Goal: Register for event/course

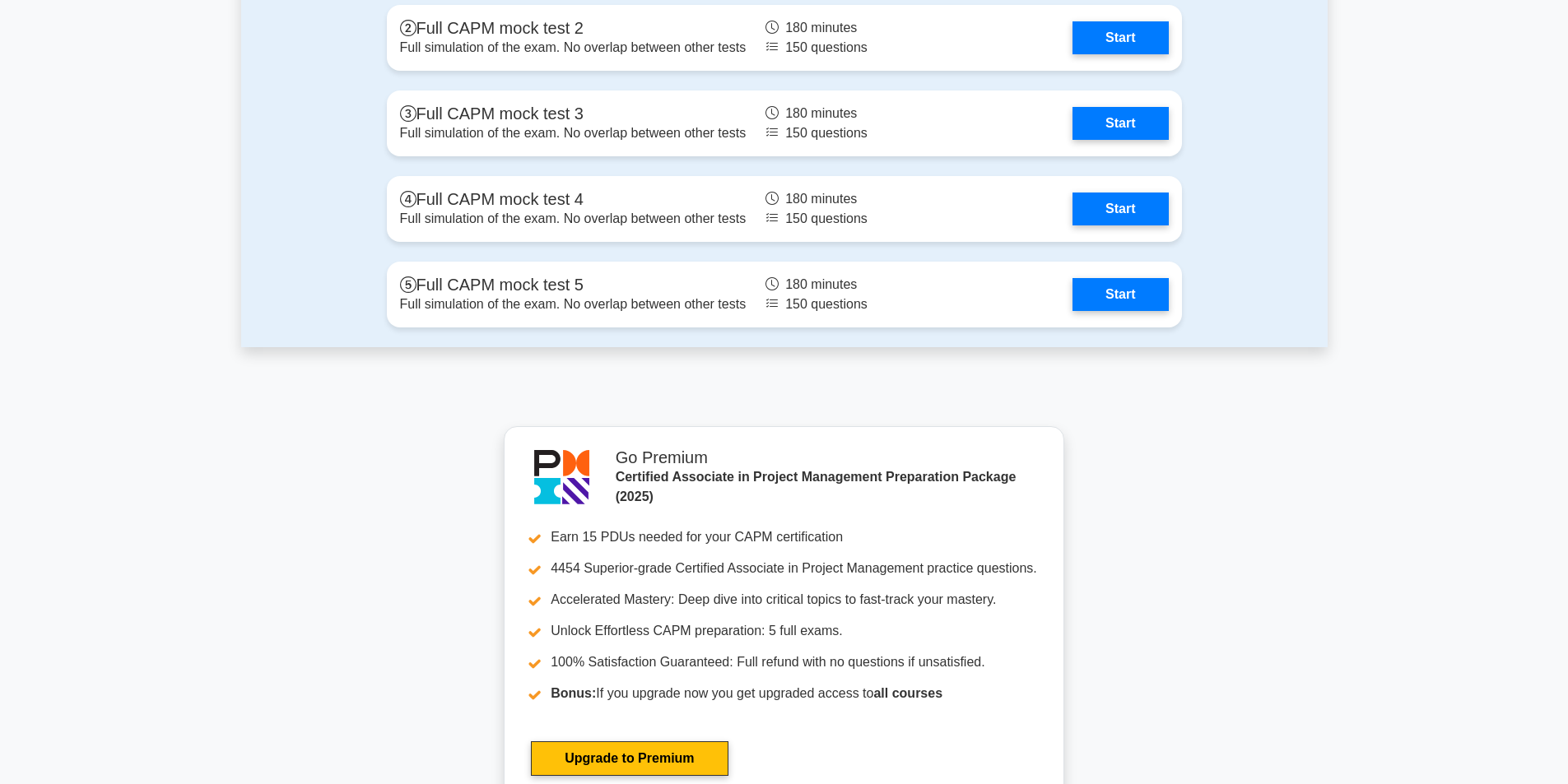
scroll to position [4691, 0]
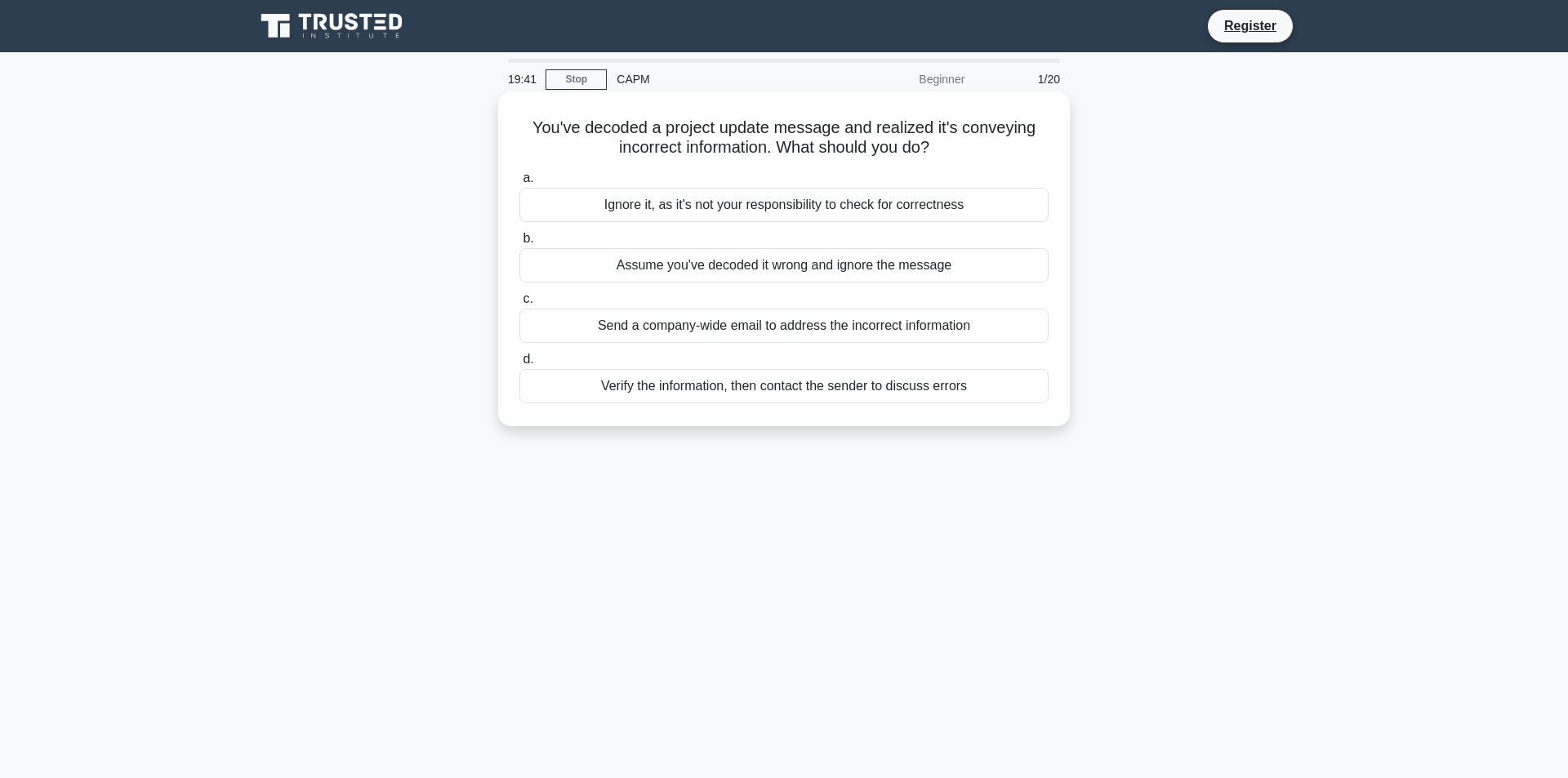
click at [801, 384] on div "Verify the information, then contact the sender to discuss errors" at bounding box center [784, 386] width 529 height 34
click at [519, 365] on input "d. Verify the information, then contact the sender to discuss errors" at bounding box center [519, 359] width 0 height 10
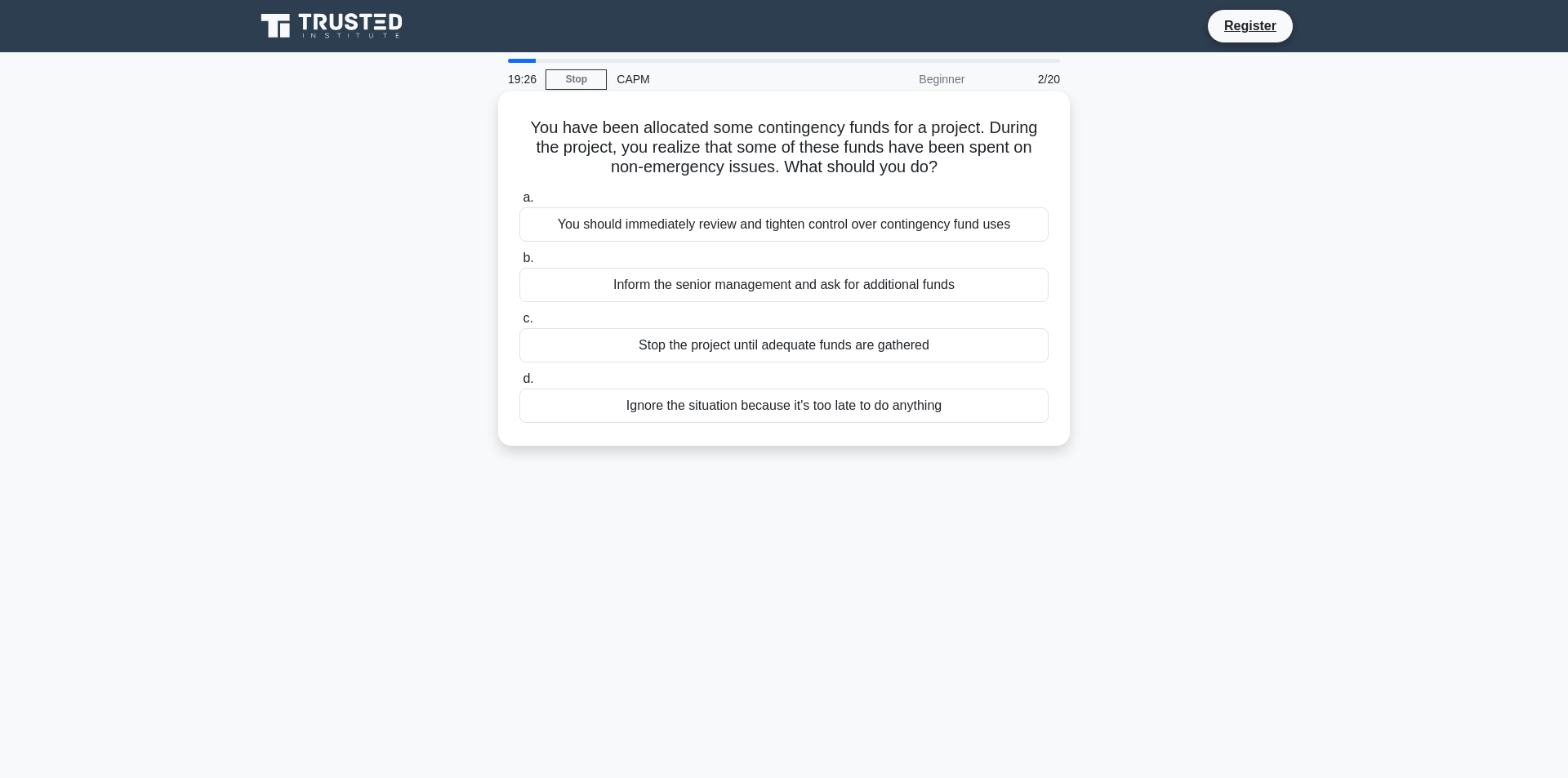
click at [741, 221] on div "You should immediately review and tighten control over contingency fund uses" at bounding box center [784, 224] width 529 height 34
click at [519, 203] on input "a. You should immediately review and tighten control over contingency fund uses" at bounding box center [519, 198] width 0 height 10
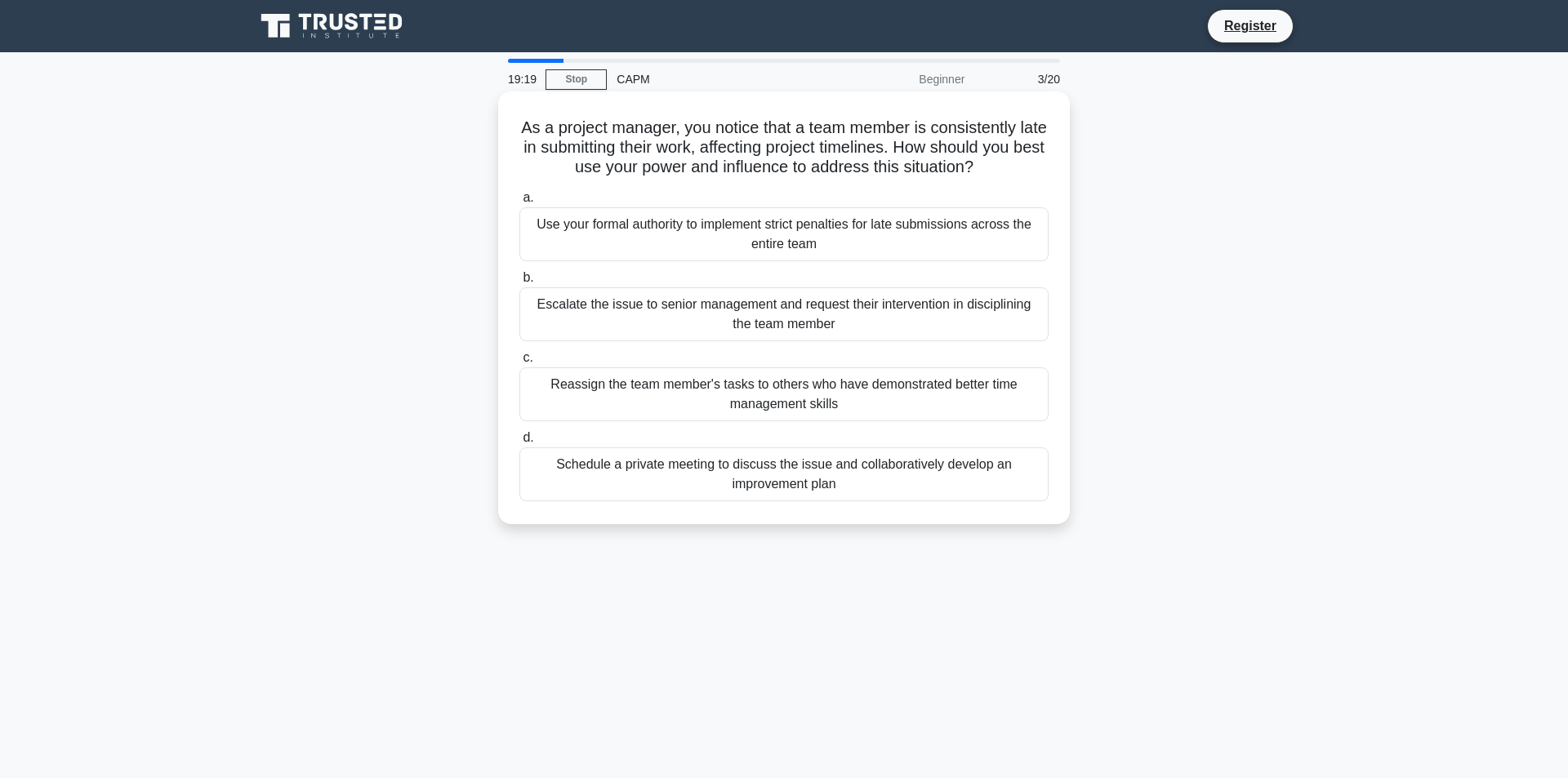
click at [924, 476] on div "Schedule a private meeting to discuss the issue and collaboratively develop an …" at bounding box center [784, 474] width 529 height 54
click at [519, 443] on input "d. Schedule a private meeting to discuss the issue and collaboratively develop …" at bounding box center [519, 438] width 0 height 10
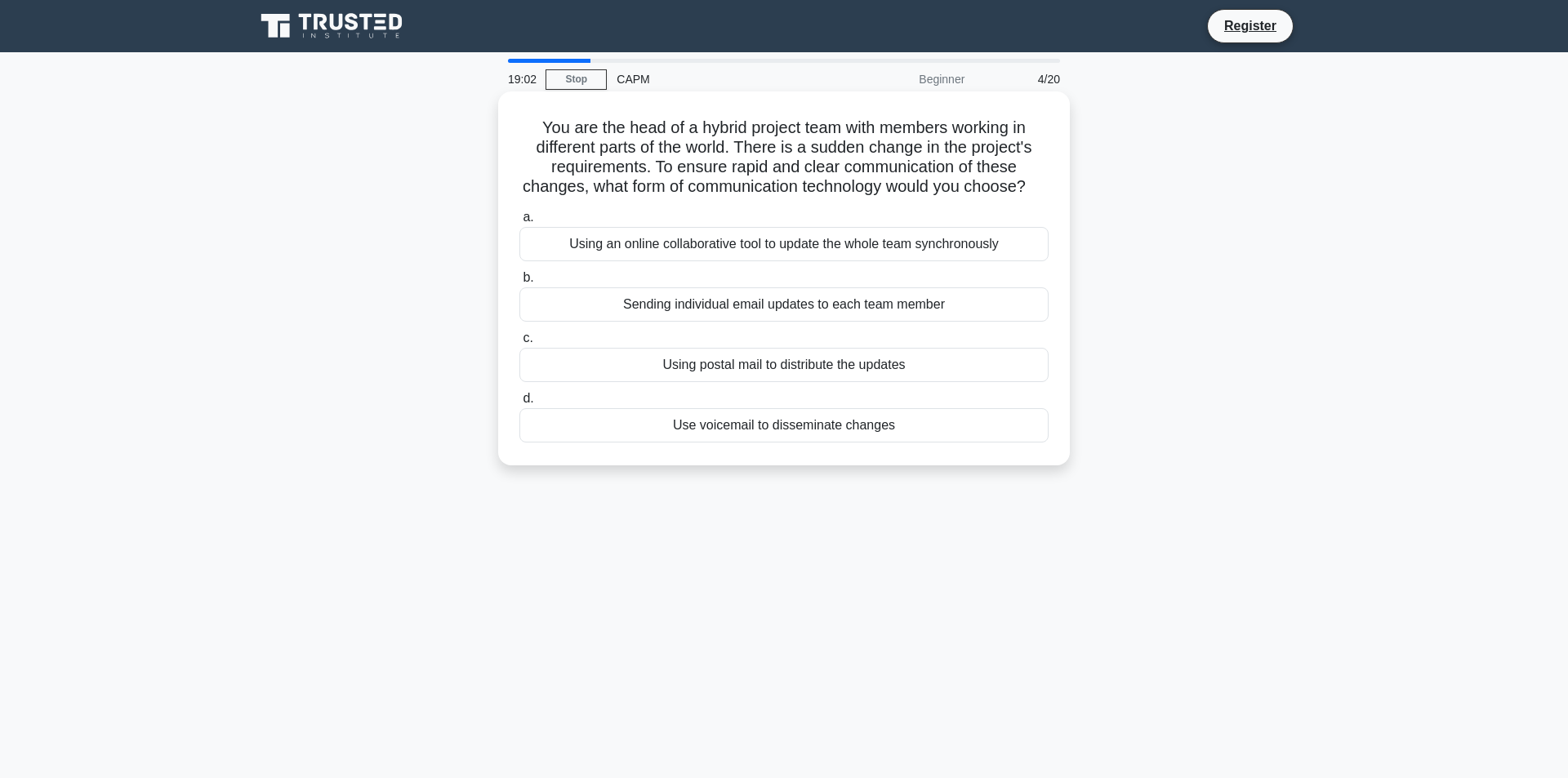
click at [801, 254] on div "Using an online collaborative tool to update the whole team synchronously" at bounding box center [784, 244] width 529 height 34
click at [519, 223] on input "a. Using an online collaborative tool to update the whole team synchronously" at bounding box center [519, 217] width 0 height 10
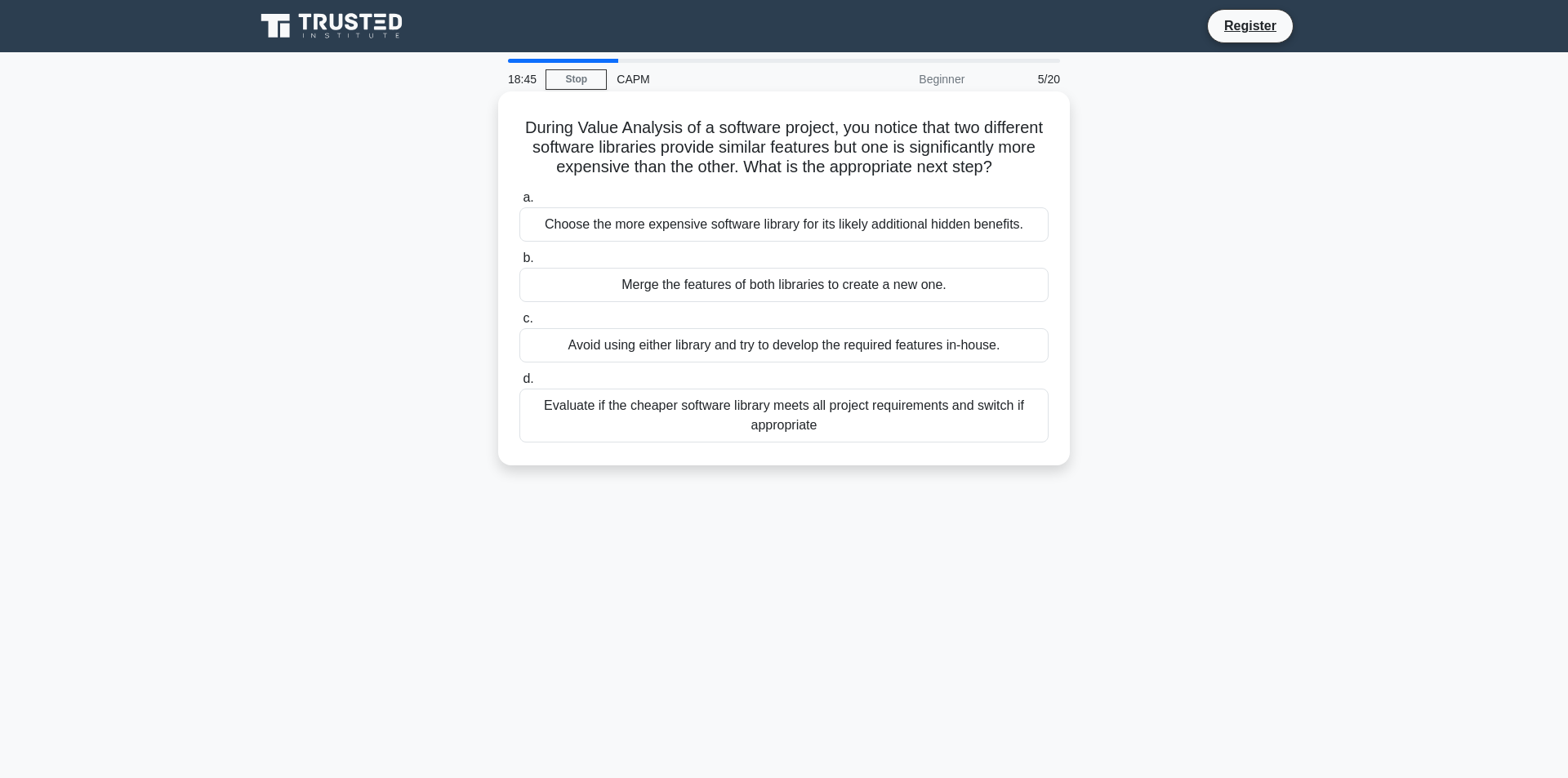
click at [880, 440] on div "Evaluate if the cheaper software library meets all project requirements and swi…" at bounding box center [784, 415] width 529 height 54
click at [519, 385] on input "d. Evaluate if the cheaper software library meets all project requirements and …" at bounding box center [519, 379] width 0 height 10
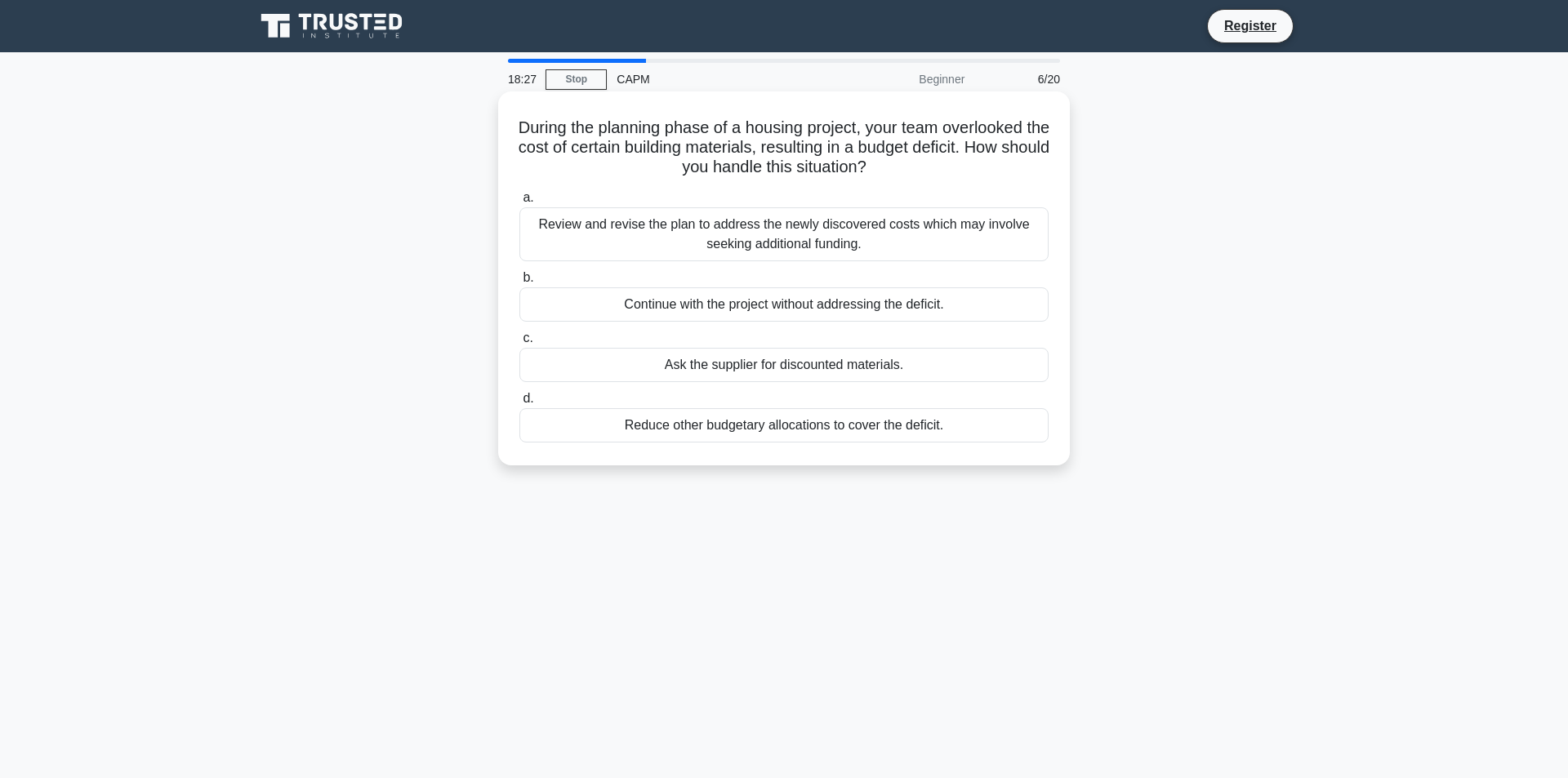
click at [903, 229] on div "Review and revise the plan to address the newly discovered costs which may invo…" at bounding box center [784, 233] width 529 height 54
click at [519, 203] on input "a. Review and revise the plan to address the newly discovered costs which may i…" at bounding box center [519, 198] width 0 height 10
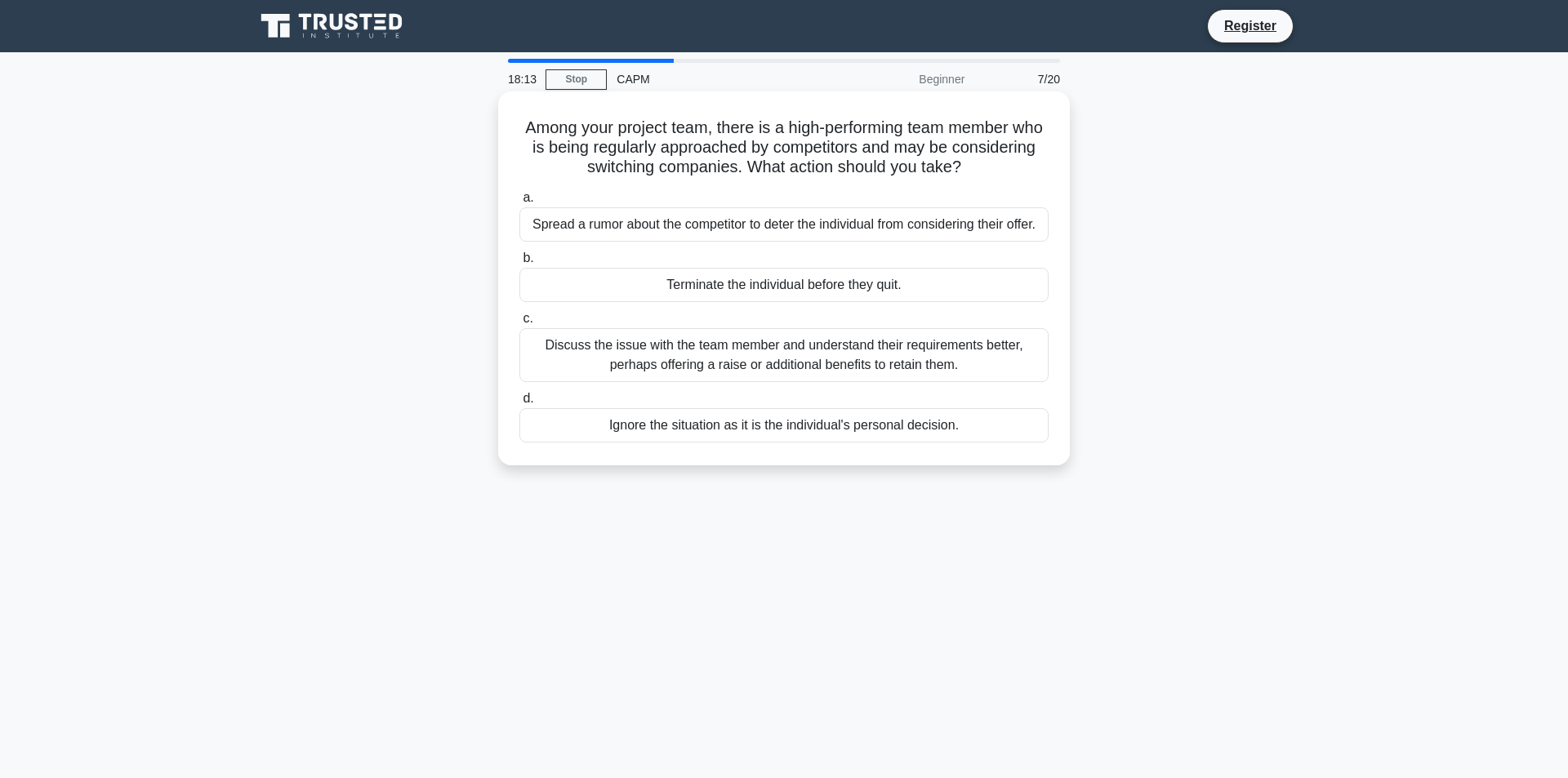
click at [986, 376] on div "Discuss the issue with the team member and understand their requirements better…" at bounding box center [784, 354] width 529 height 54
click at [519, 324] on input "c. Discuss the issue with the team member and understand their requirements bet…" at bounding box center [519, 319] width 0 height 10
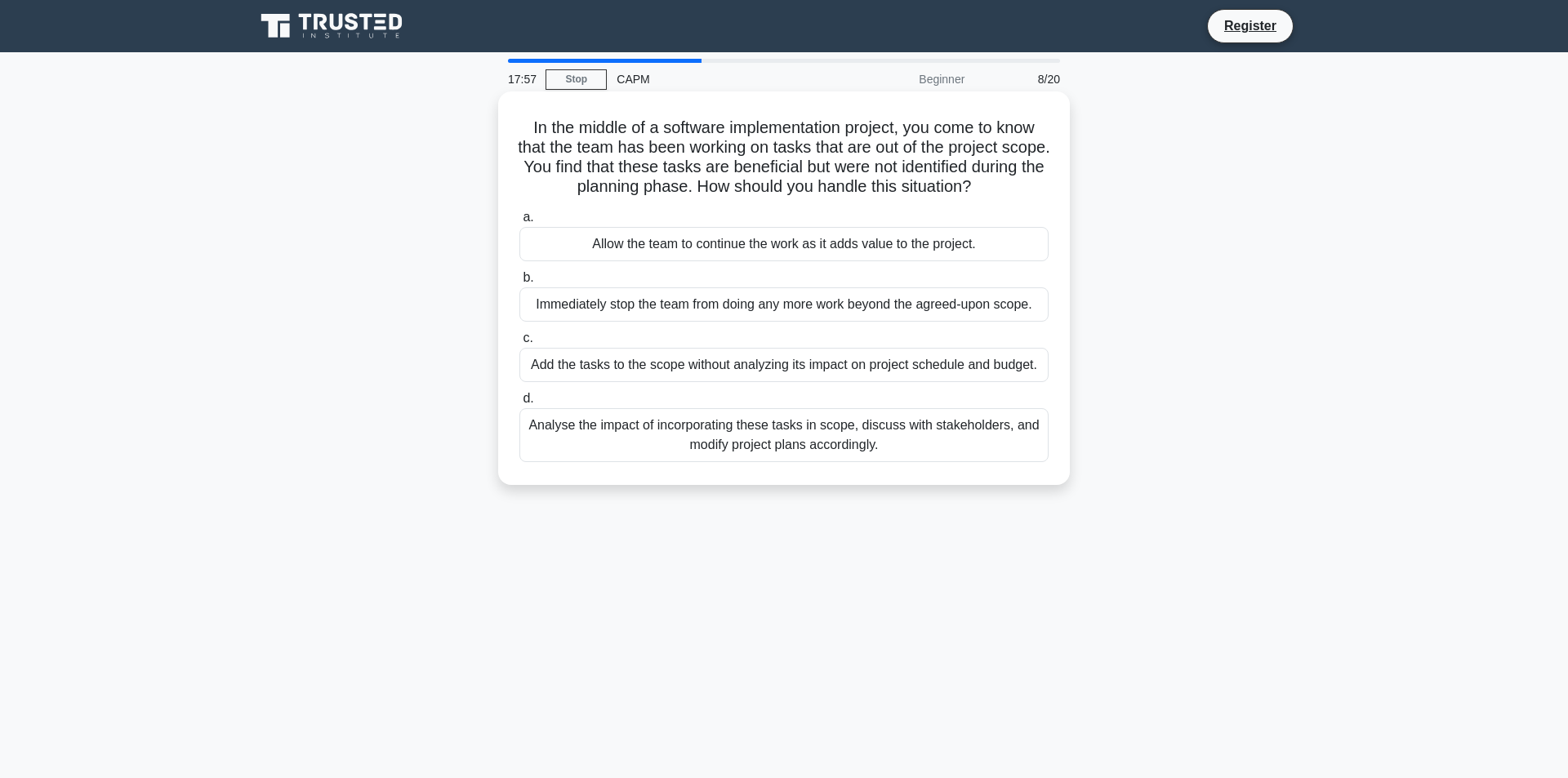
click at [602, 433] on div "Analyse the impact of incorporating these tasks in scope, discuss with stakehol…" at bounding box center [784, 435] width 529 height 54
click at [519, 405] on input "d. Analyse the impact of incorporating these tasks in scope, discuss with stake…" at bounding box center [519, 398] width 0 height 10
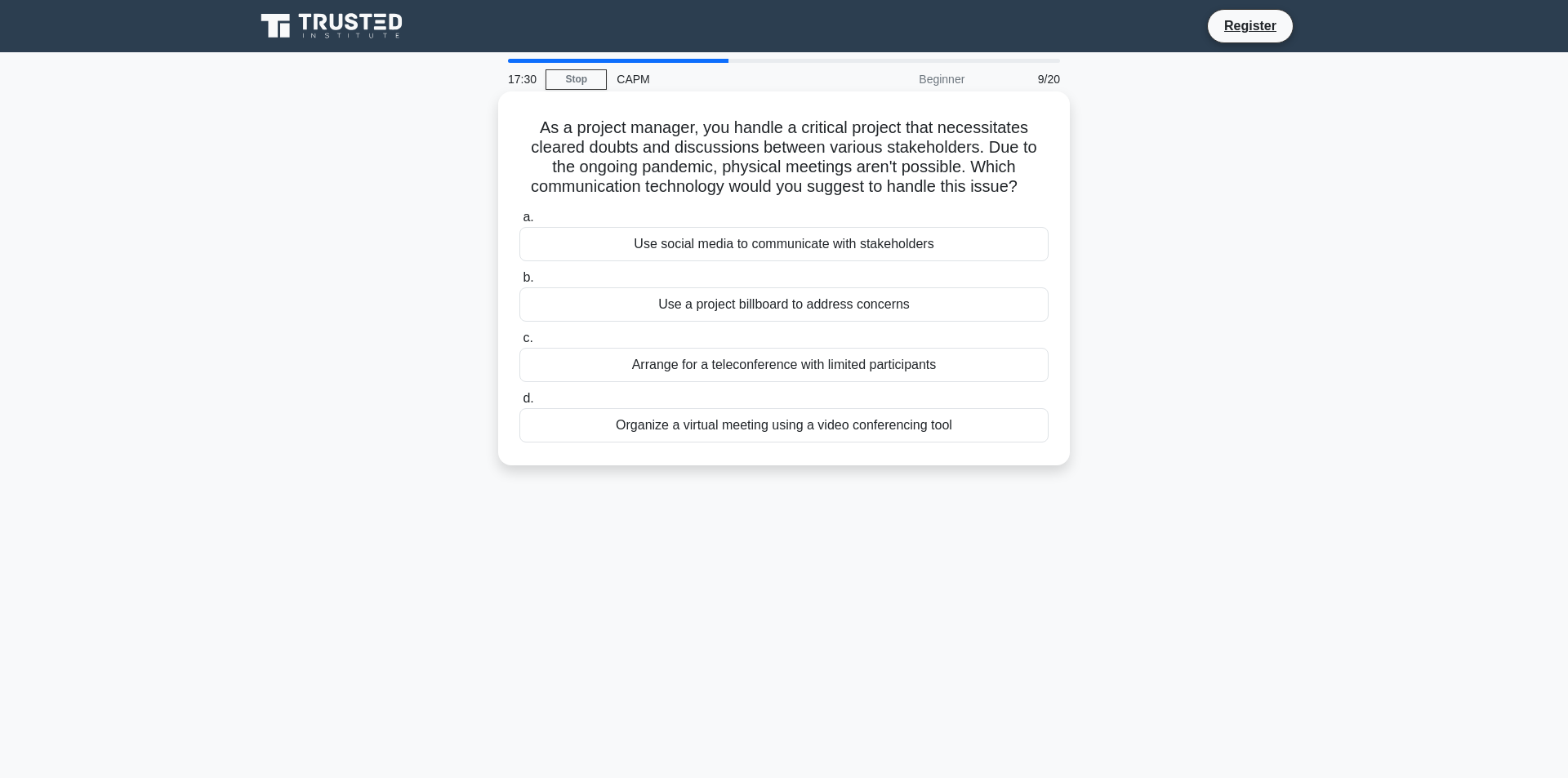
click at [873, 424] on div "Organize a virtual meeting using a video conferencing tool" at bounding box center [784, 425] width 529 height 34
click at [519, 405] on input "d. Organize a virtual meeting using a video conferencing tool" at bounding box center [519, 398] width 0 height 10
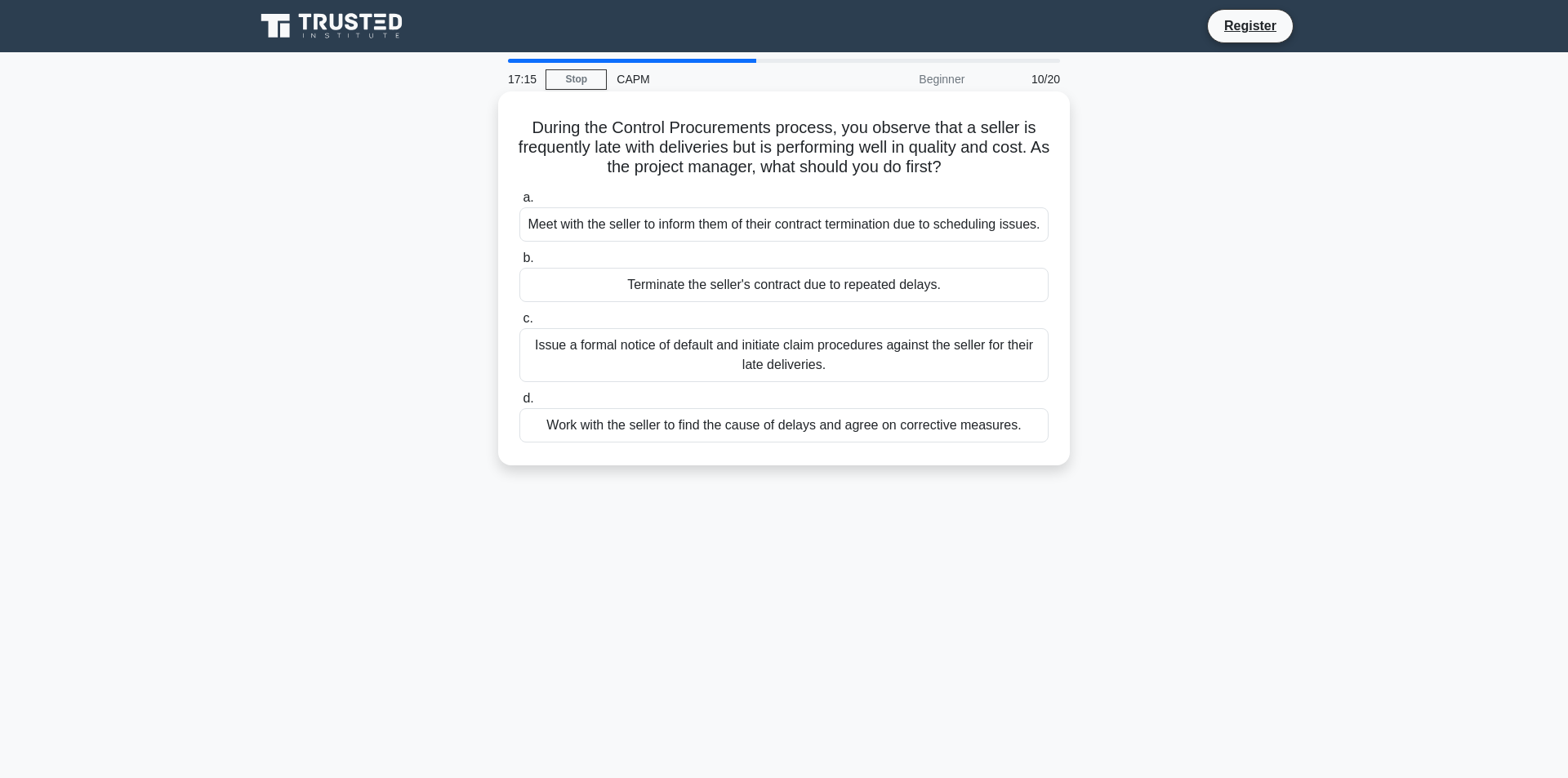
click at [863, 442] on div "Work with the seller to find the cause of delays and agree on corrective measur…" at bounding box center [784, 425] width 529 height 34
click at [519, 405] on input "d. Work with the seller to find the cause of delays and agree on corrective mea…" at bounding box center [519, 398] width 0 height 10
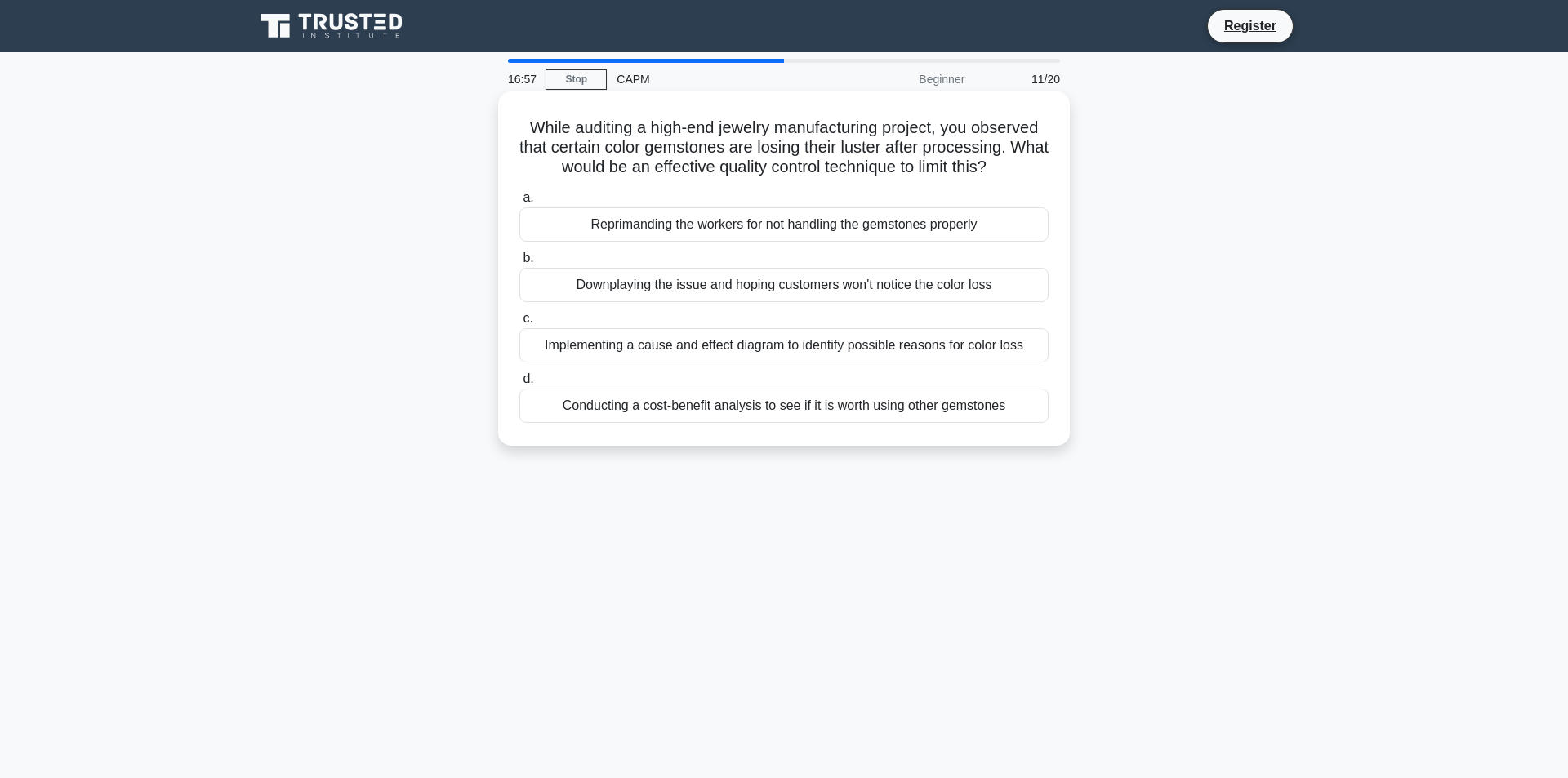
click at [848, 341] on div "Implementing a cause and effect diagram to identify possible reasons for color …" at bounding box center [784, 345] width 529 height 34
click at [519, 324] on input "c. Implementing a cause and effect diagram to identify possible reasons for col…" at bounding box center [519, 319] width 0 height 10
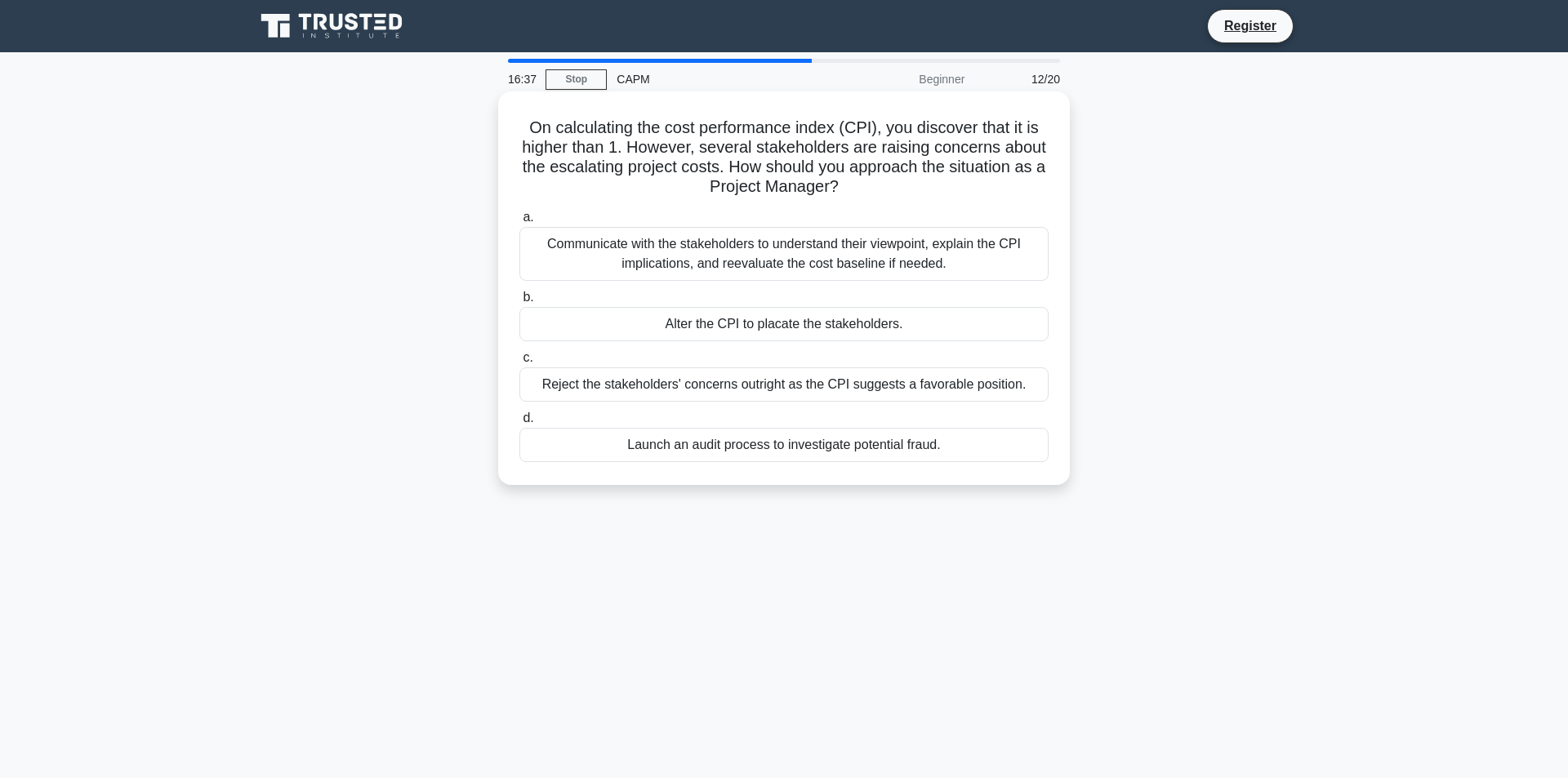
click at [962, 260] on div "Communicate with the stakeholders to understand their viewpoint, explain the CP…" at bounding box center [784, 253] width 529 height 54
click at [519, 223] on input "a. Communicate with the stakeholders to understand their viewpoint, explain the…" at bounding box center [519, 217] width 0 height 10
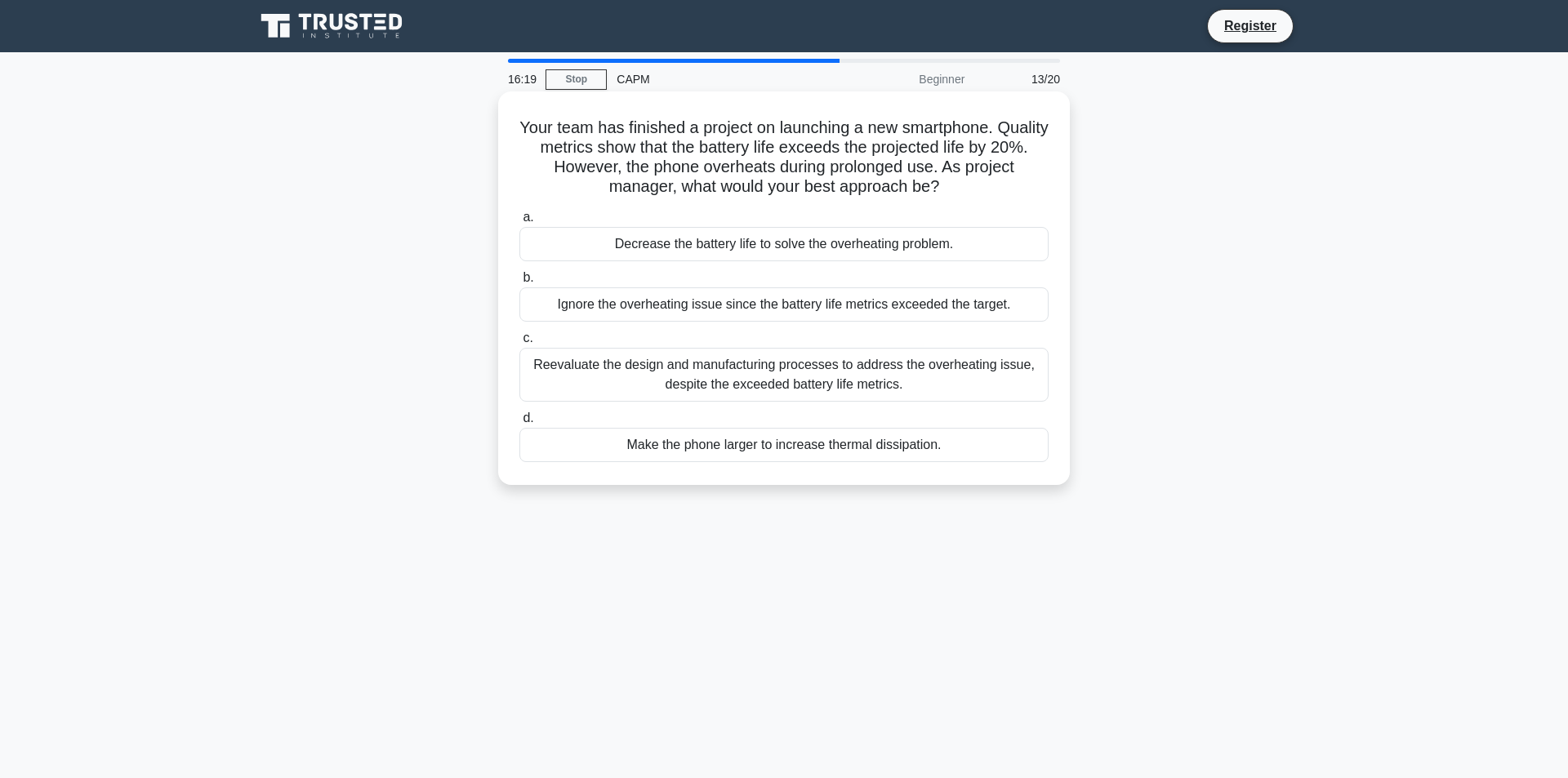
click at [963, 387] on div "Reevaluate the design and manufacturing processes to address the overheating is…" at bounding box center [784, 374] width 529 height 54
click at [519, 344] on input "c. Reevaluate the design and manufacturing processes to address the overheating…" at bounding box center [519, 337] width 0 height 10
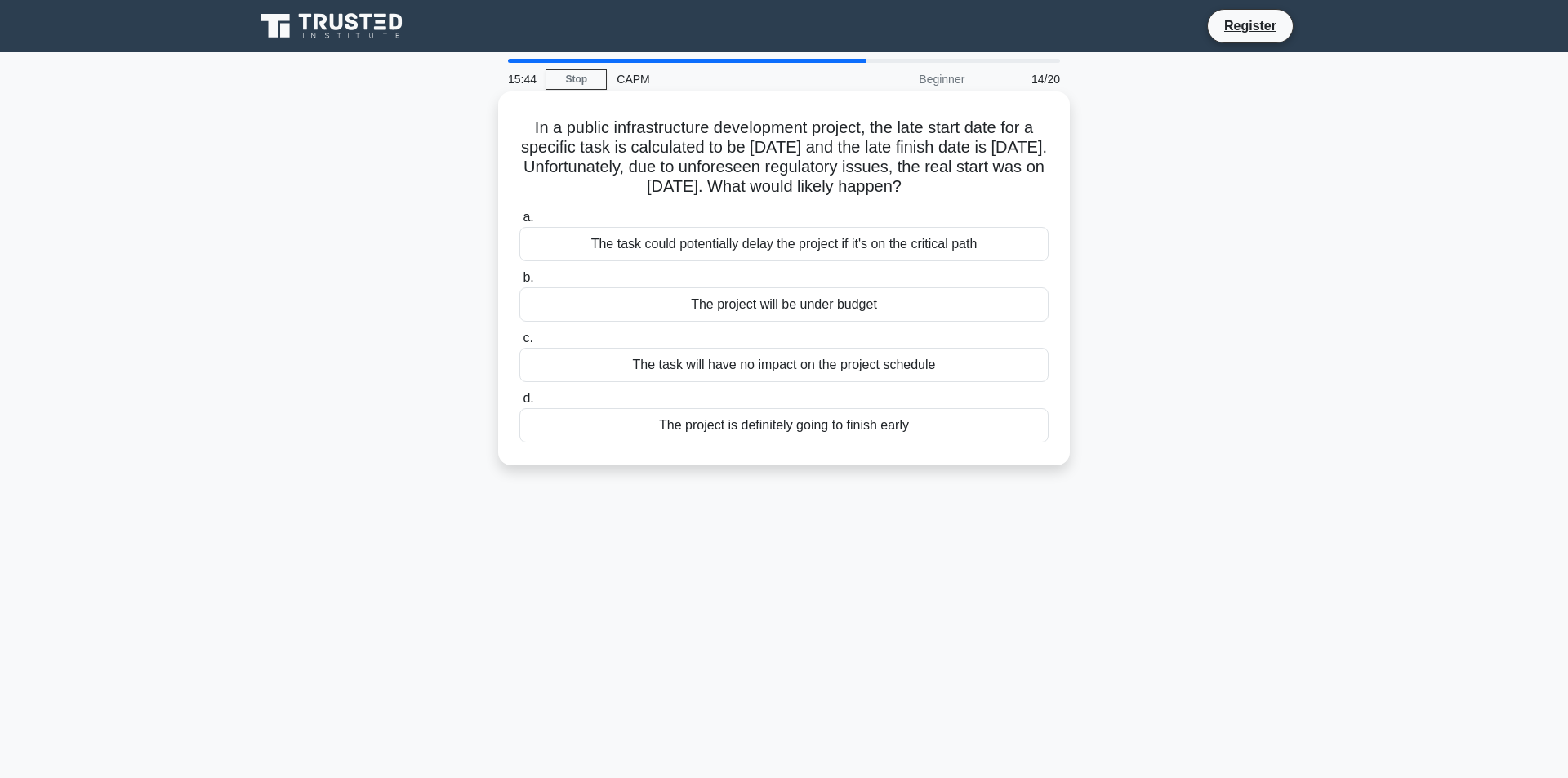
click at [913, 240] on div "The task could potentially delay the project if it's on the critical path" at bounding box center [784, 244] width 529 height 34
click at [519, 223] on input "a. The task could potentially delay the project if it's on the critical path" at bounding box center [519, 217] width 0 height 10
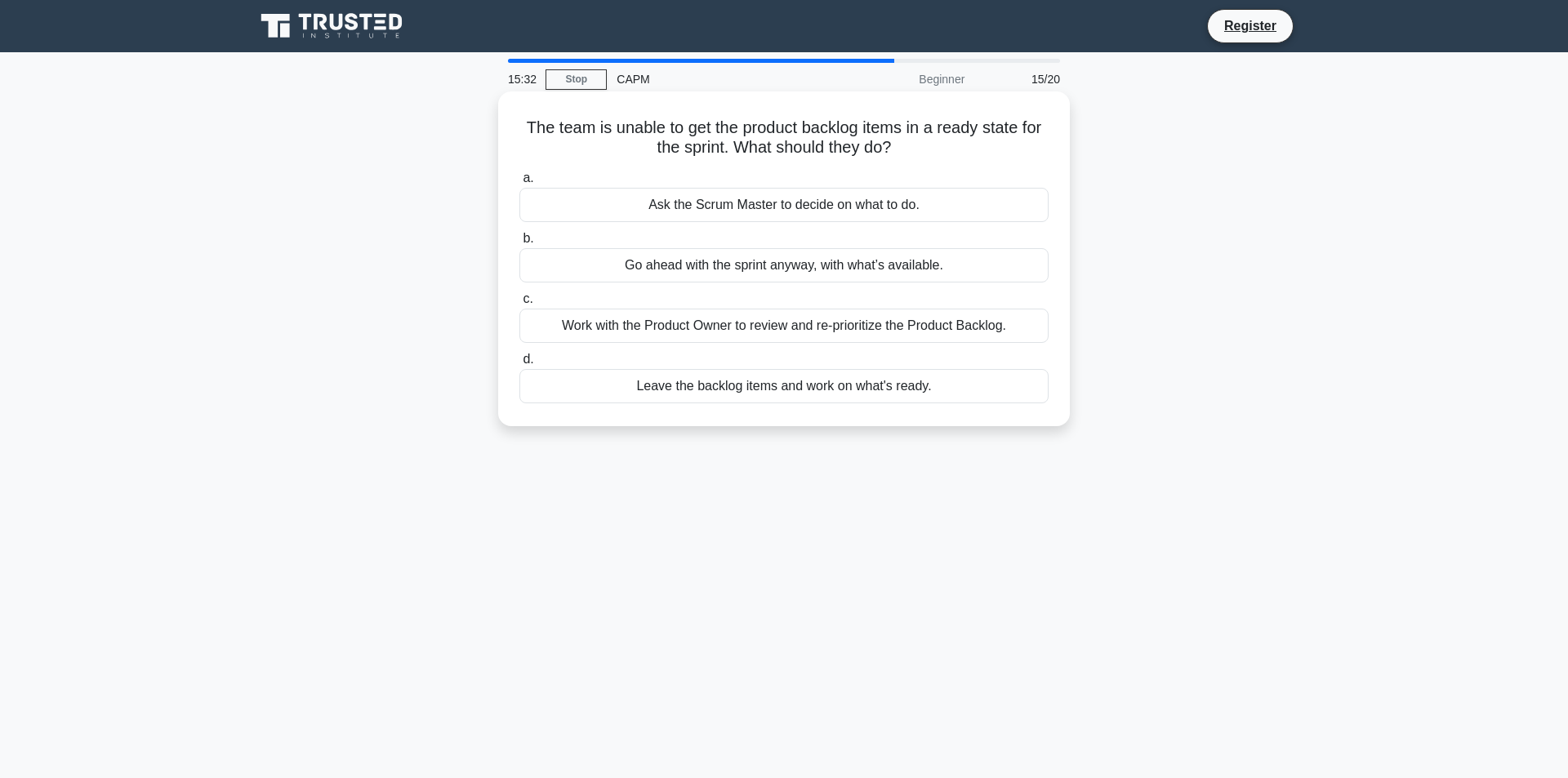
click at [956, 327] on div "Work with the Product Owner to review and re-prioritize the Product Backlog." at bounding box center [784, 326] width 529 height 34
click at [519, 304] on input "c. Work with the Product Owner to review and re-prioritize the Product Backlog." at bounding box center [519, 299] width 0 height 10
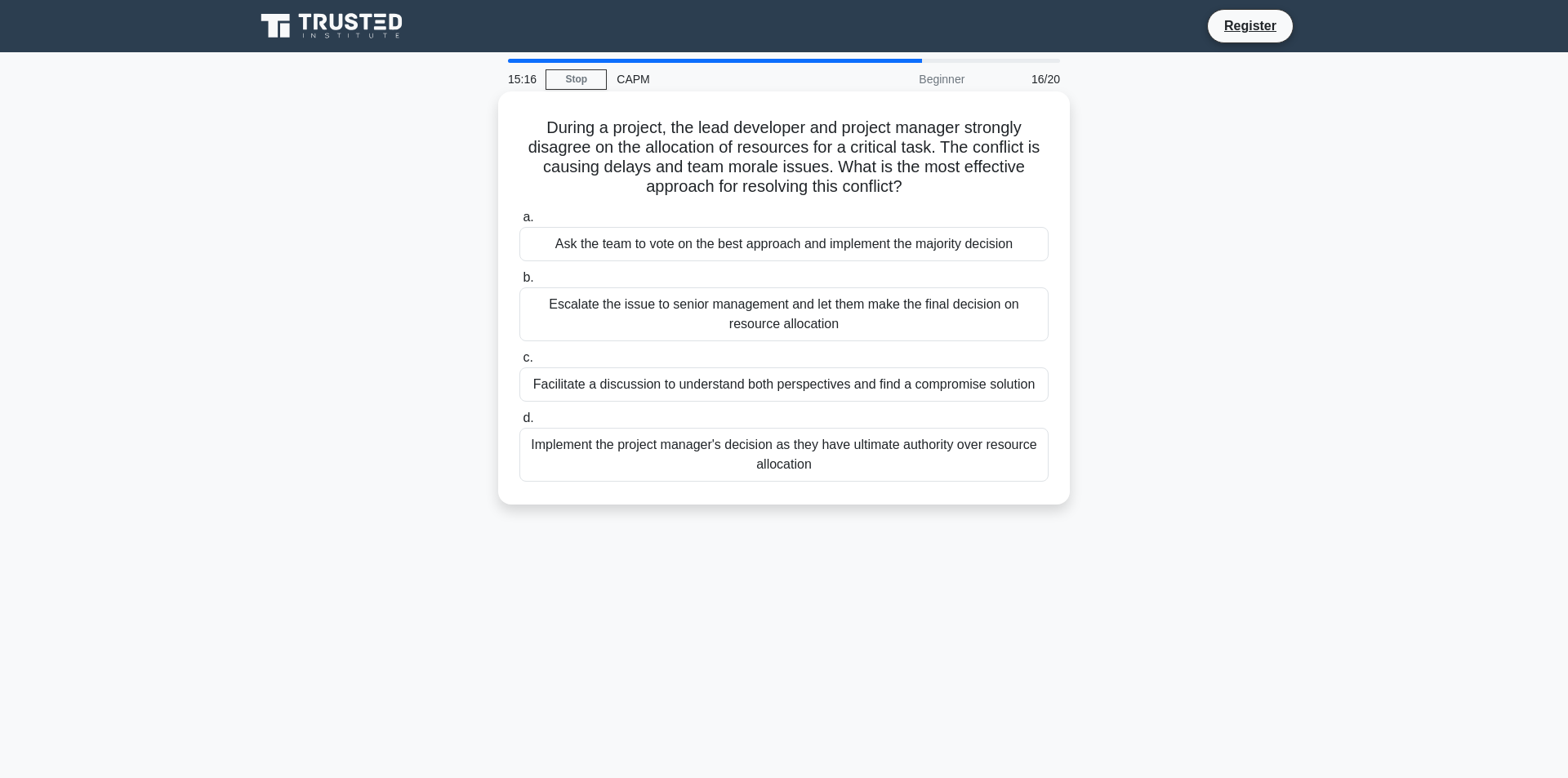
click at [955, 388] on div "Facilitate a discussion to understand both perspectives and find a compromise s…" at bounding box center [784, 385] width 529 height 34
click at [519, 363] on input "c. Facilitate a discussion to understand both perspectives and find a compromis…" at bounding box center [519, 357] width 0 height 10
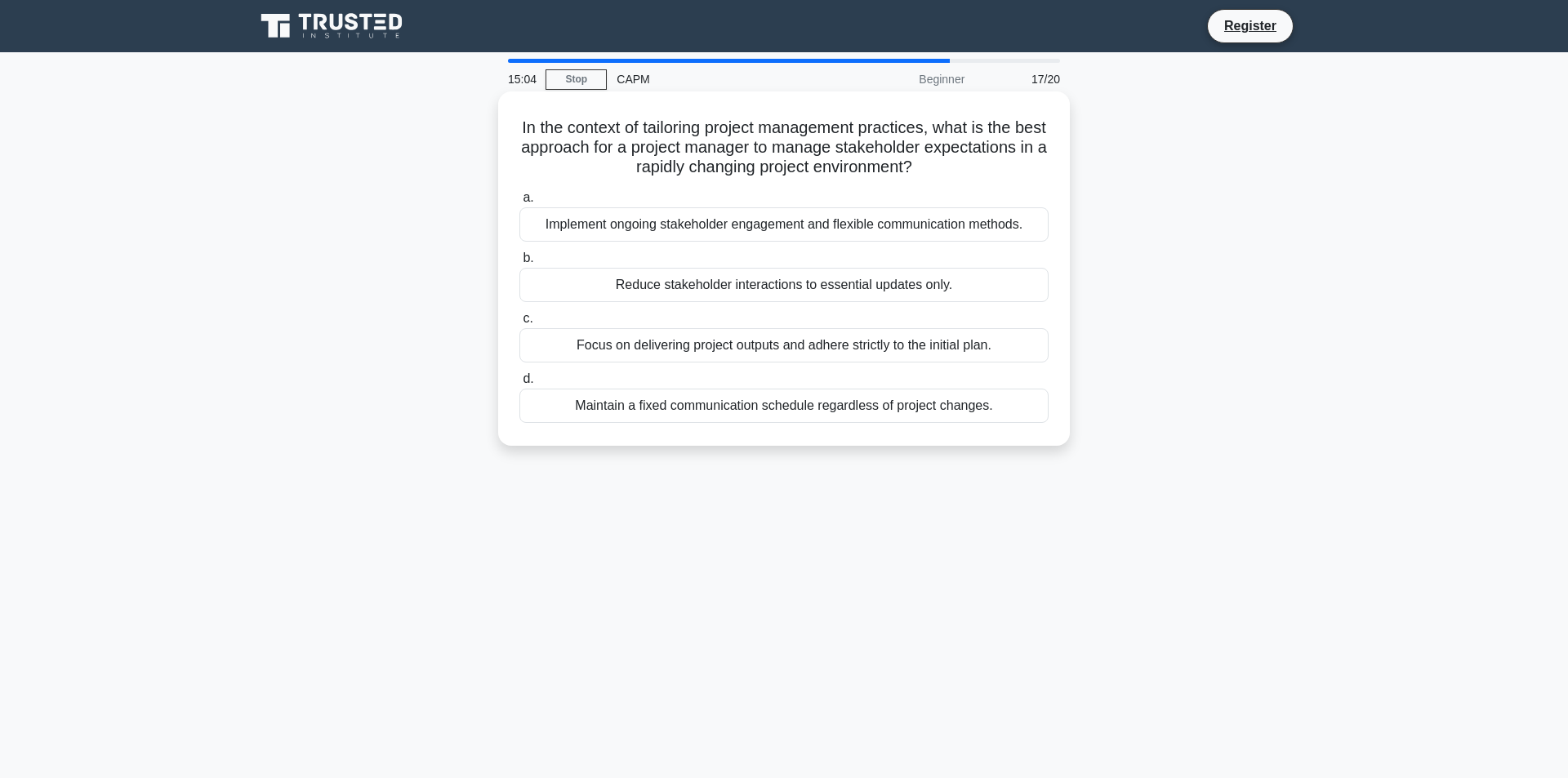
click at [974, 225] on div "Implement ongoing stakeholder engagement and flexible communication methods." at bounding box center [784, 224] width 529 height 34
click at [519, 203] on input "a. Implement ongoing stakeholder engagement and flexible communication methods." at bounding box center [519, 198] width 0 height 10
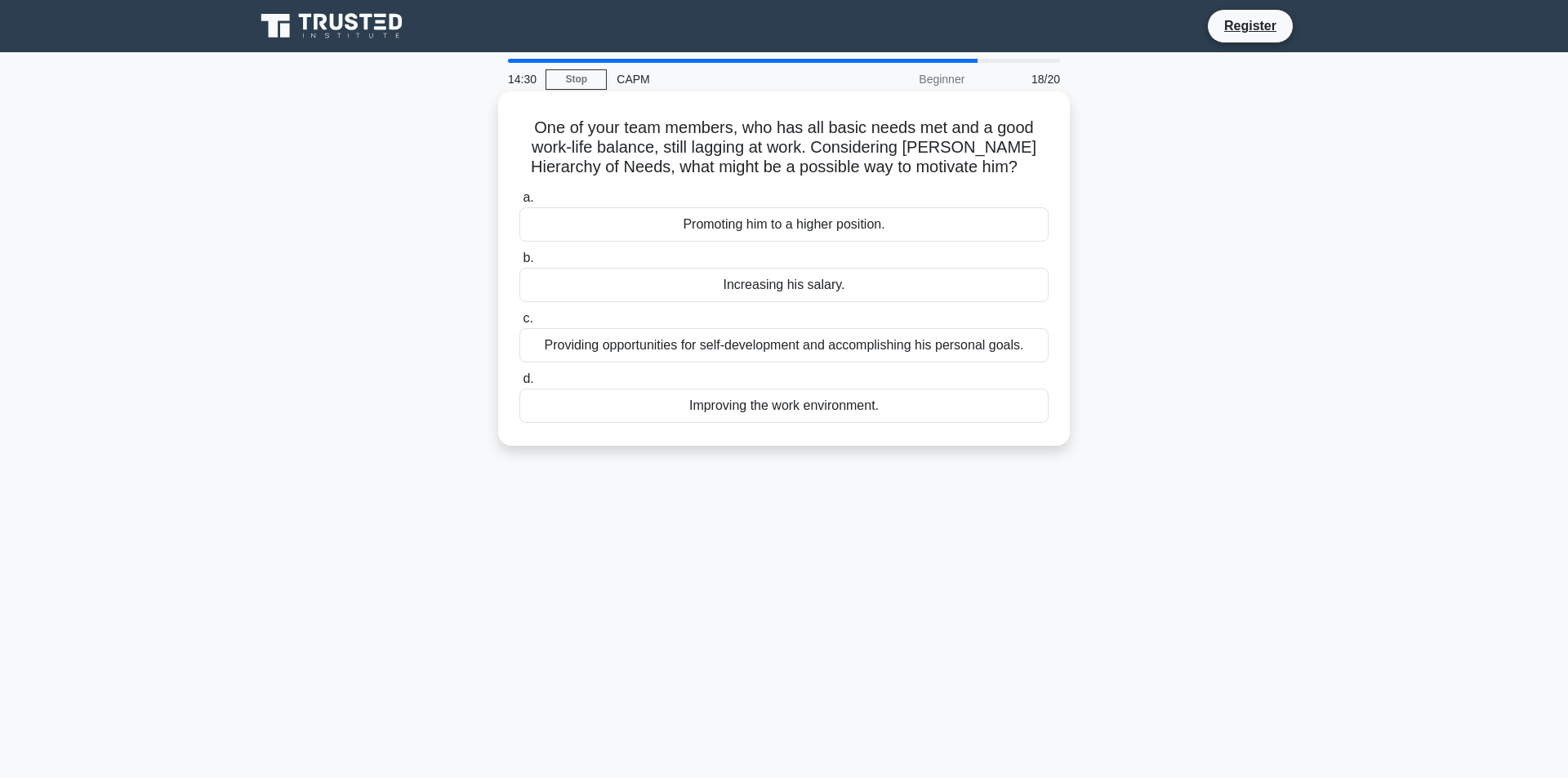
click at [938, 351] on div "Providing opportunities for self-development and accomplishing his personal goa…" at bounding box center [784, 345] width 529 height 34
click at [519, 324] on input "c. Providing opportunities for self-development and accomplishing his personal …" at bounding box center [519, 319] width 0 height 10
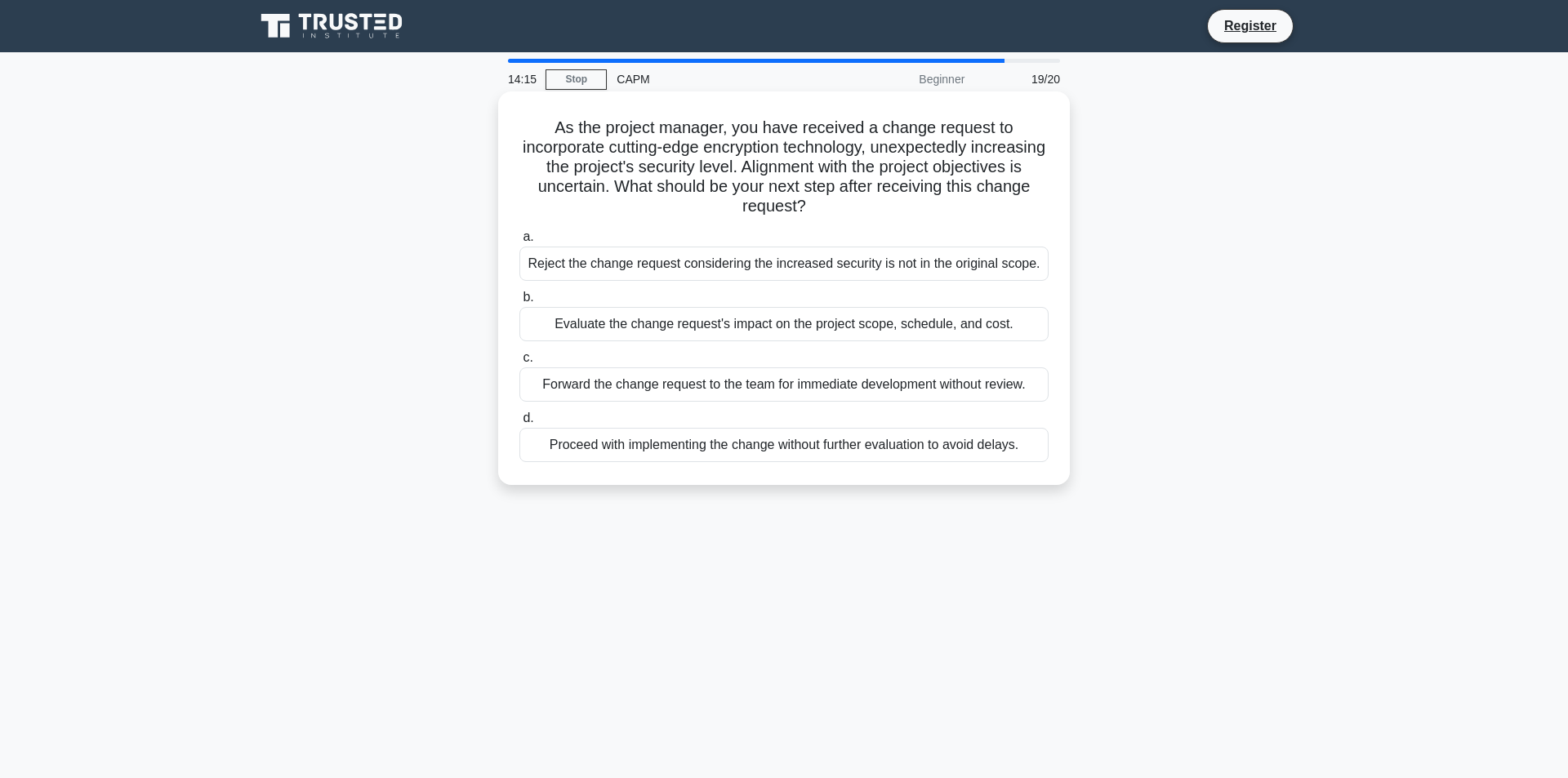
click at [959, 321] on div "Evaluate the change request's impact on the project scope, schedule, and cost." at bounding box center [784, 324] width 529 height 34
click at [519, 303] on input "b. Evaluate the change request's impact on the project scope, schedule, and cos…" at bounding box center [519, 297] width 0 height 10
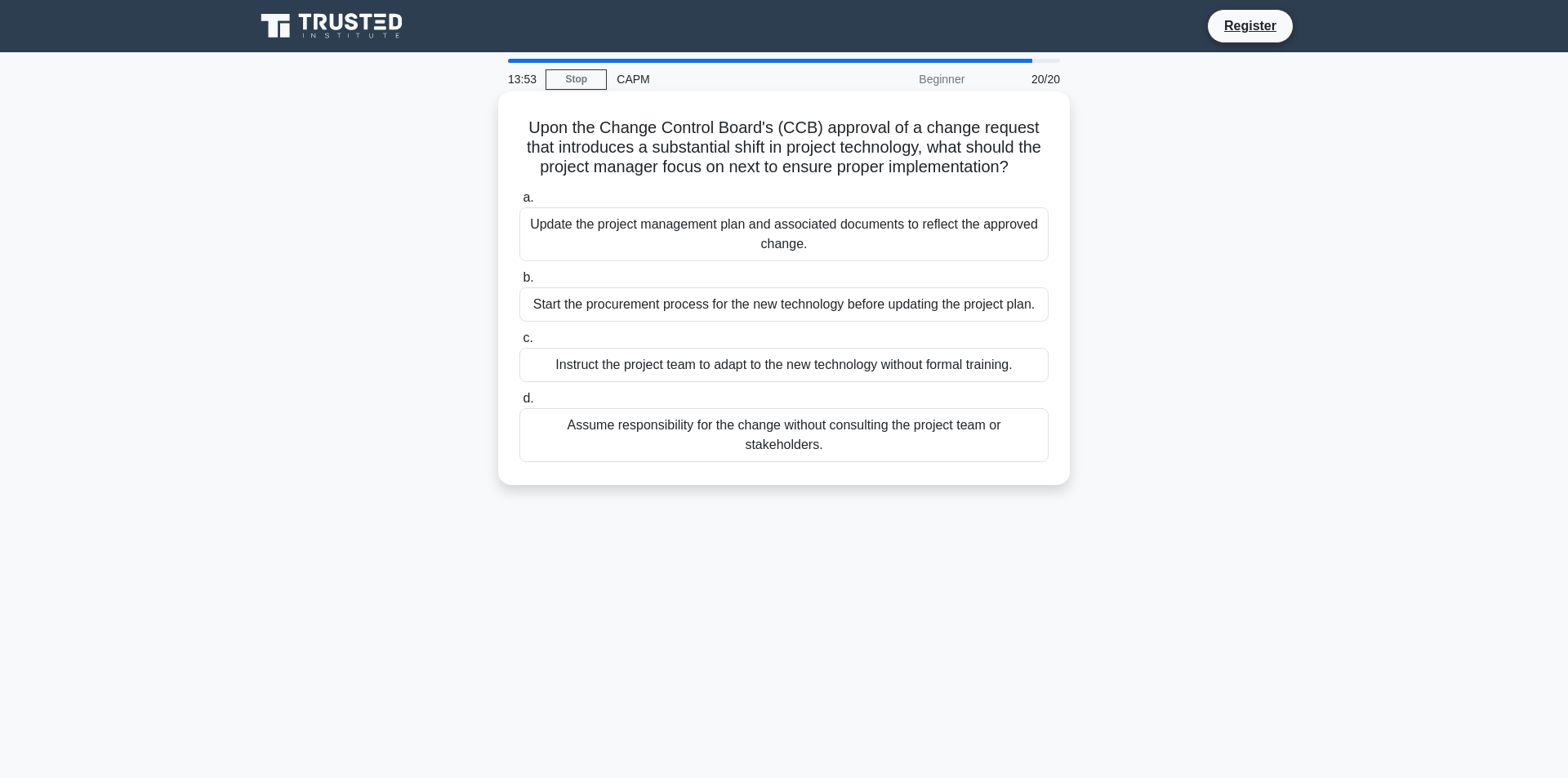
click at [976, 261] on div "Update the project management plan and associated documents to reflect the appr…" at bounding box center [784, 233] width 529 height 54
click at [519, 203] on input "a. Update the project management plan and associated documents to reflect the a…" at bounding box center [519, 198] width 0 height 10
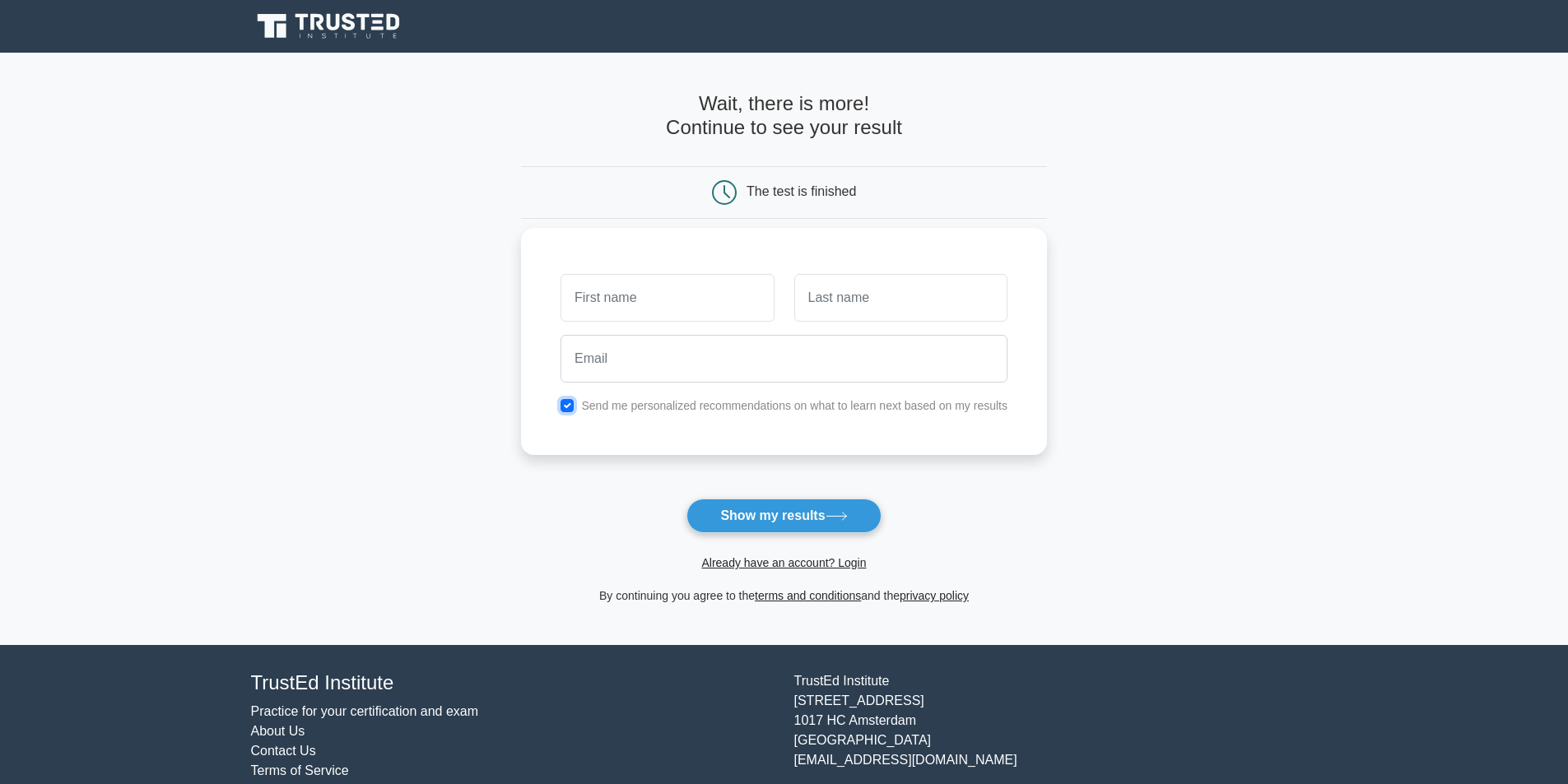
click at [568, 399] on input "checkbox" at bounding box center [567, 406] width 13 height 13
checkbox input "false"
click at [787, 499] on button "Show my results" at bounding box center [784, 516] width 194 height 34
click at [724, 293] on input "text" at bounding box center [667, 298] width 213 height 48
type input "j"
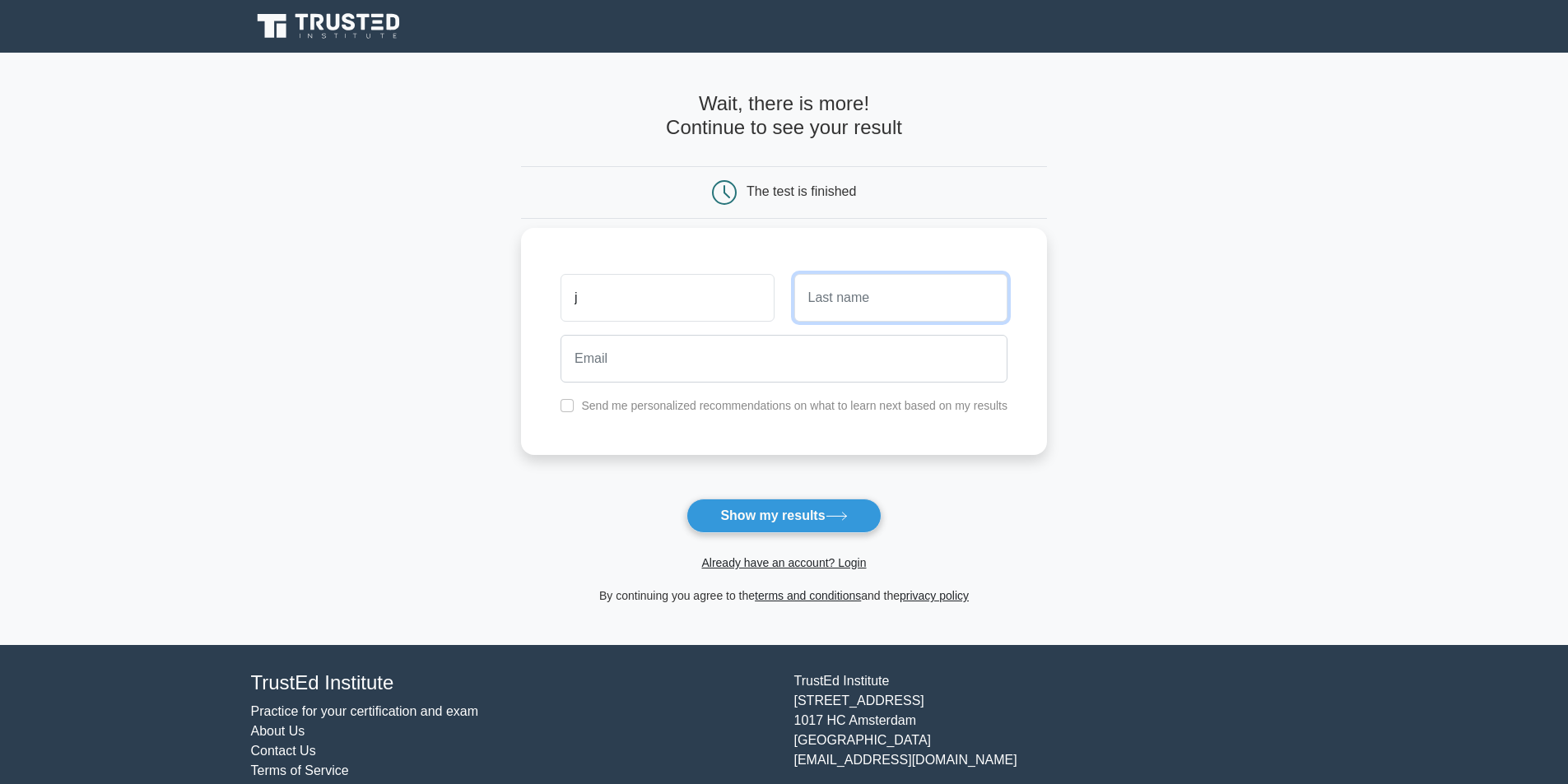
click at [849, 304] on input "text" at bounding box center [901, 298] width 213 height 48
type input "h"
click at [982, 533] on div "Already have an account? Login" at bounding box center [784, 553] width 526 height 39
click at [795, 499] on button "Show my results" at bounding box center [784, 516] width 194 height 34
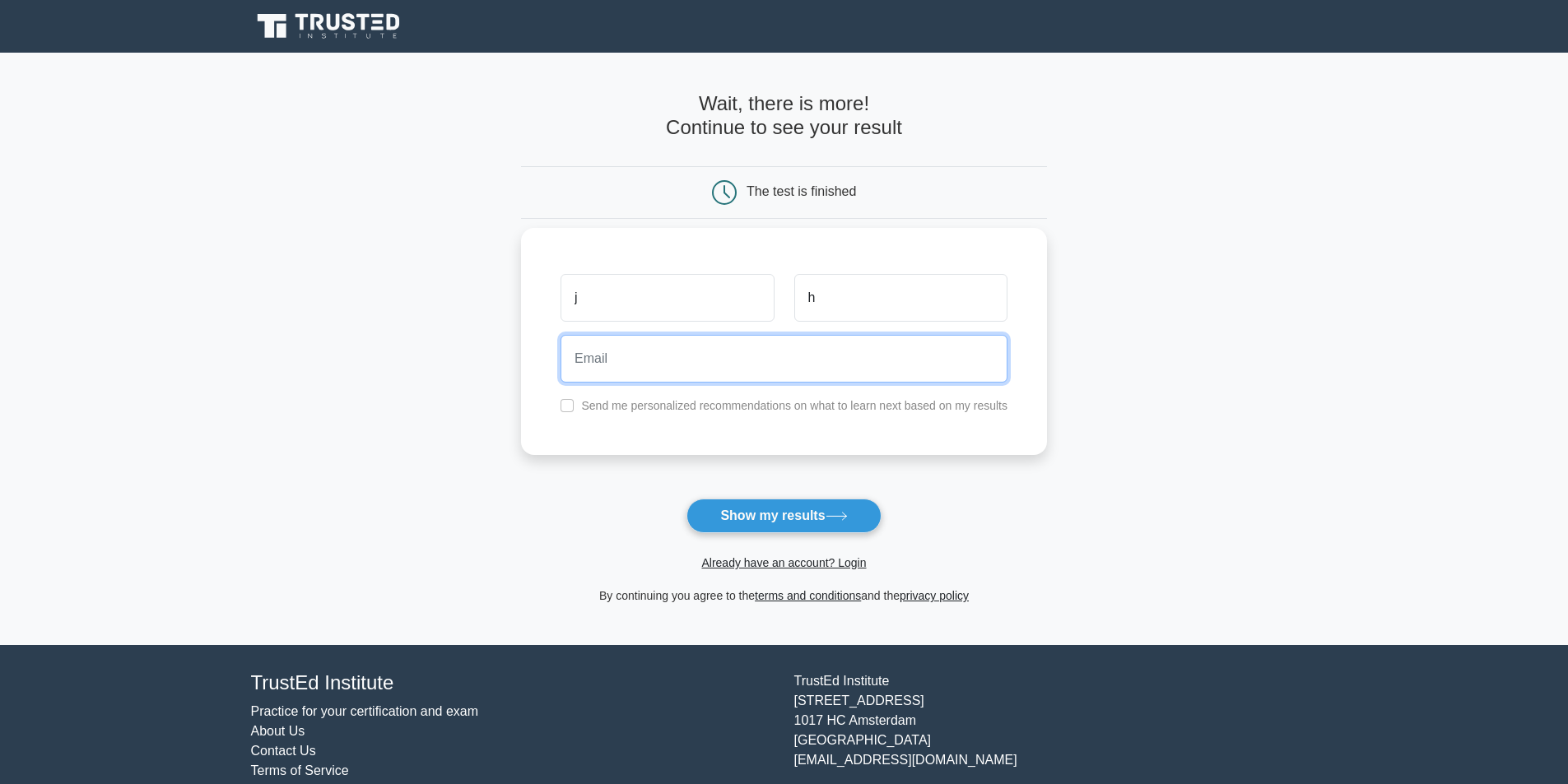
click at [716, 365] on input "email" at bounding box center [783, 359] width 447 height 48
type input "[PERSON_NAME][EMAIL_ADDRESS][DOMAIN_NAME]"
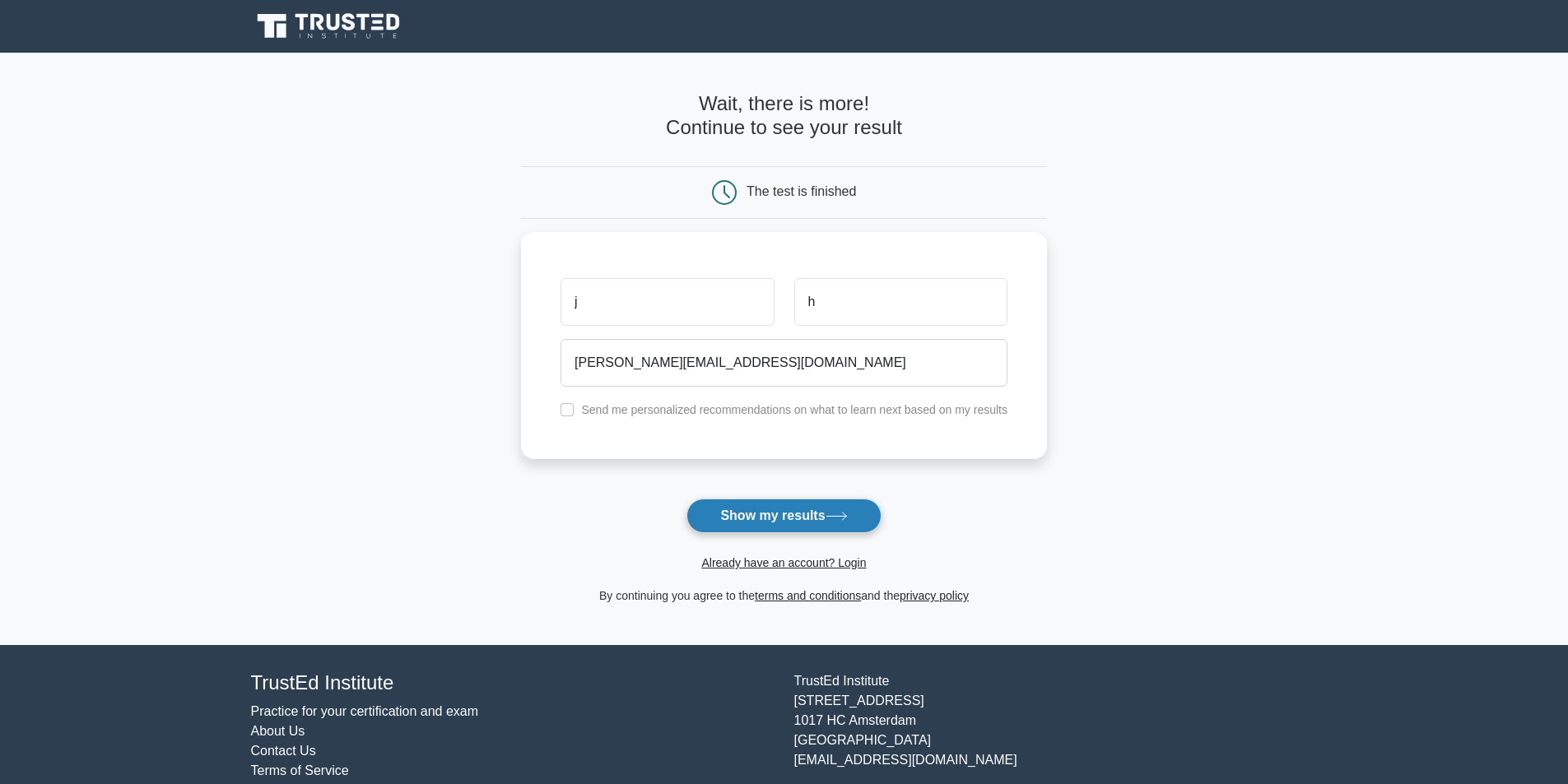
click at [738, 499] on button "Show my results" at bounding box center [784, 516] width 194 height 34
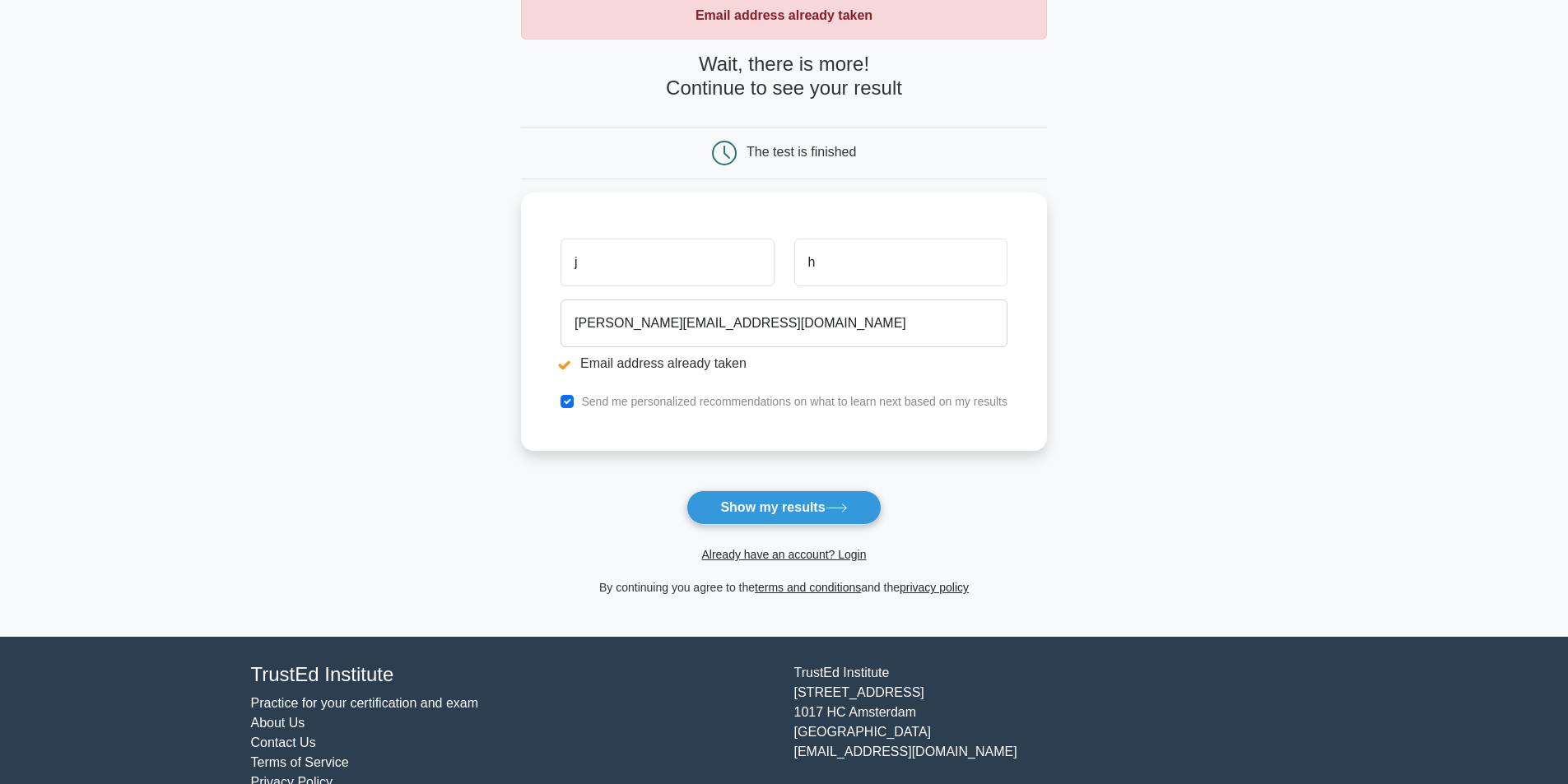
scroll to position [116, 0]
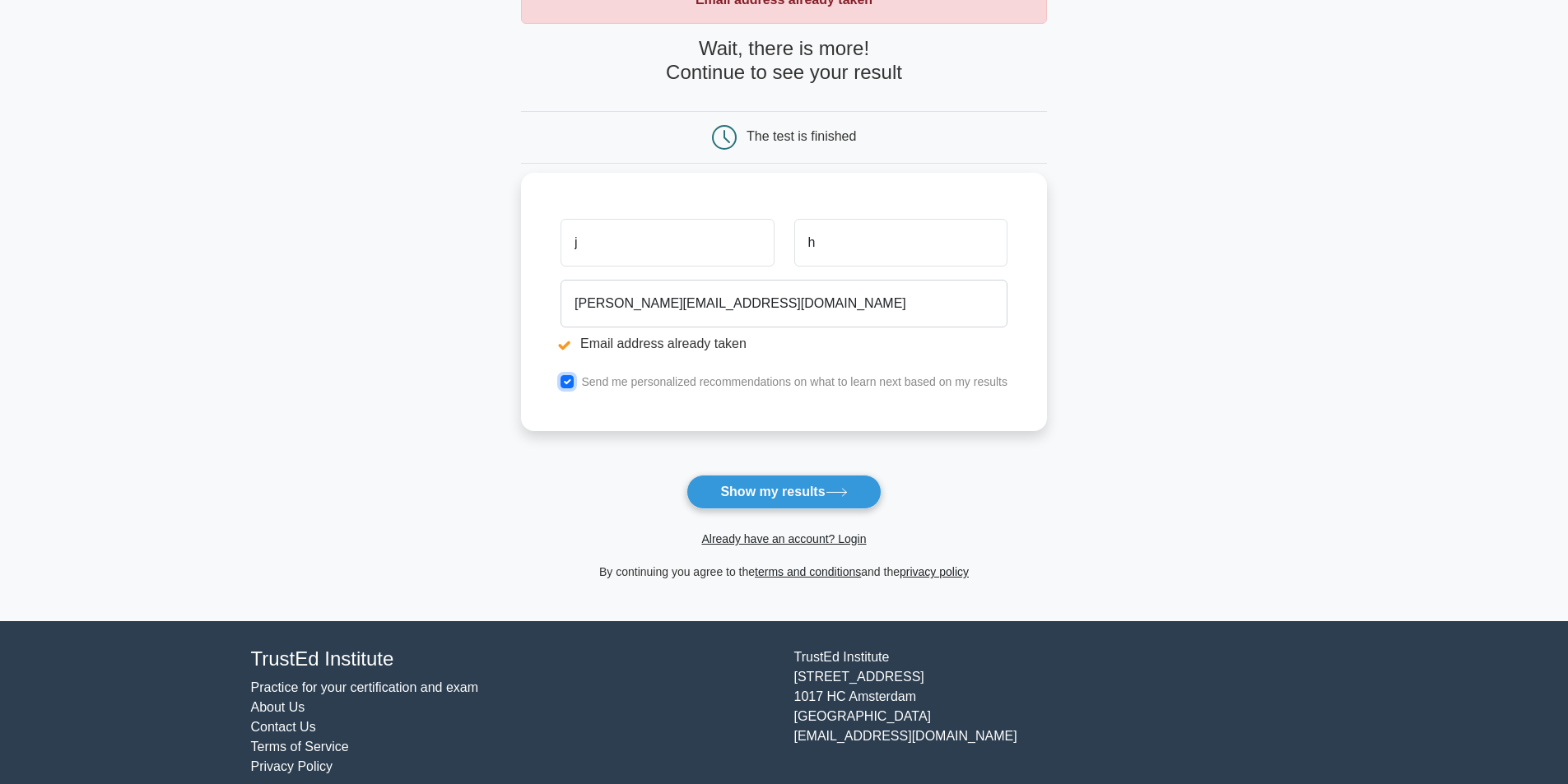
click at [566, 378] on input "checkbox" at bounding box center [567, 382] width 13 height 13
checkbox input "false"
click at [777, 474] on button "Show my results" at bounding box center [784, 492] width 194 height 34
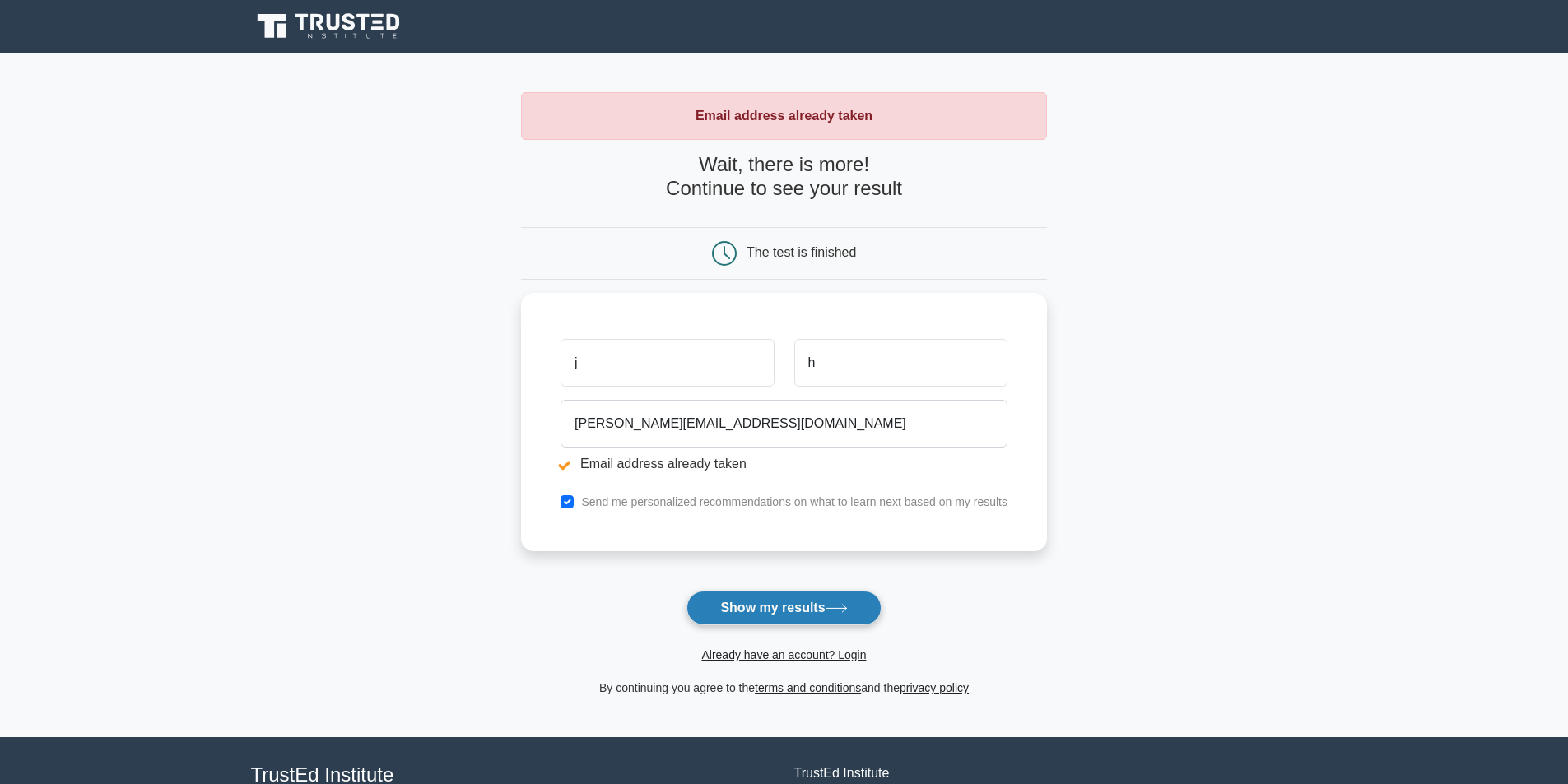
click at [775, 591] on button "Show my results" at bounding box center [784, 608] width 194 height 34
click at [783, 591] on button "Show my results" at bounding box center [784, 608] width 194 height 34
click at [665, 348] on input "j" at bounding box center [667, 359] width 213 height 48
click at [781, 649] on link "Already have an account? Login" at bounding box center [783, 655] width 165 height 13
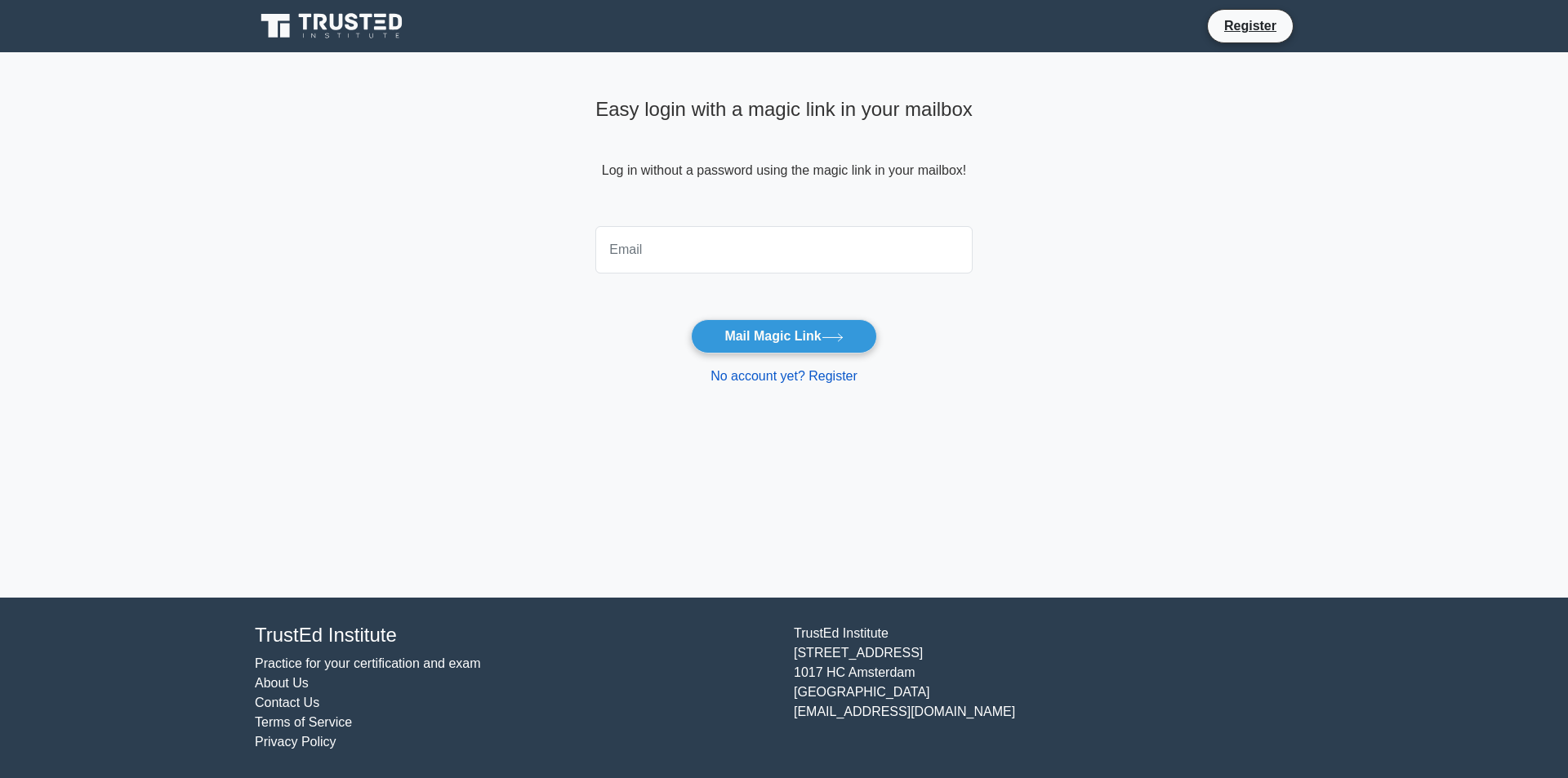
click at [820, 369] on link "No account yet? Register" at bounding box center [784, 375] width 147 height 14
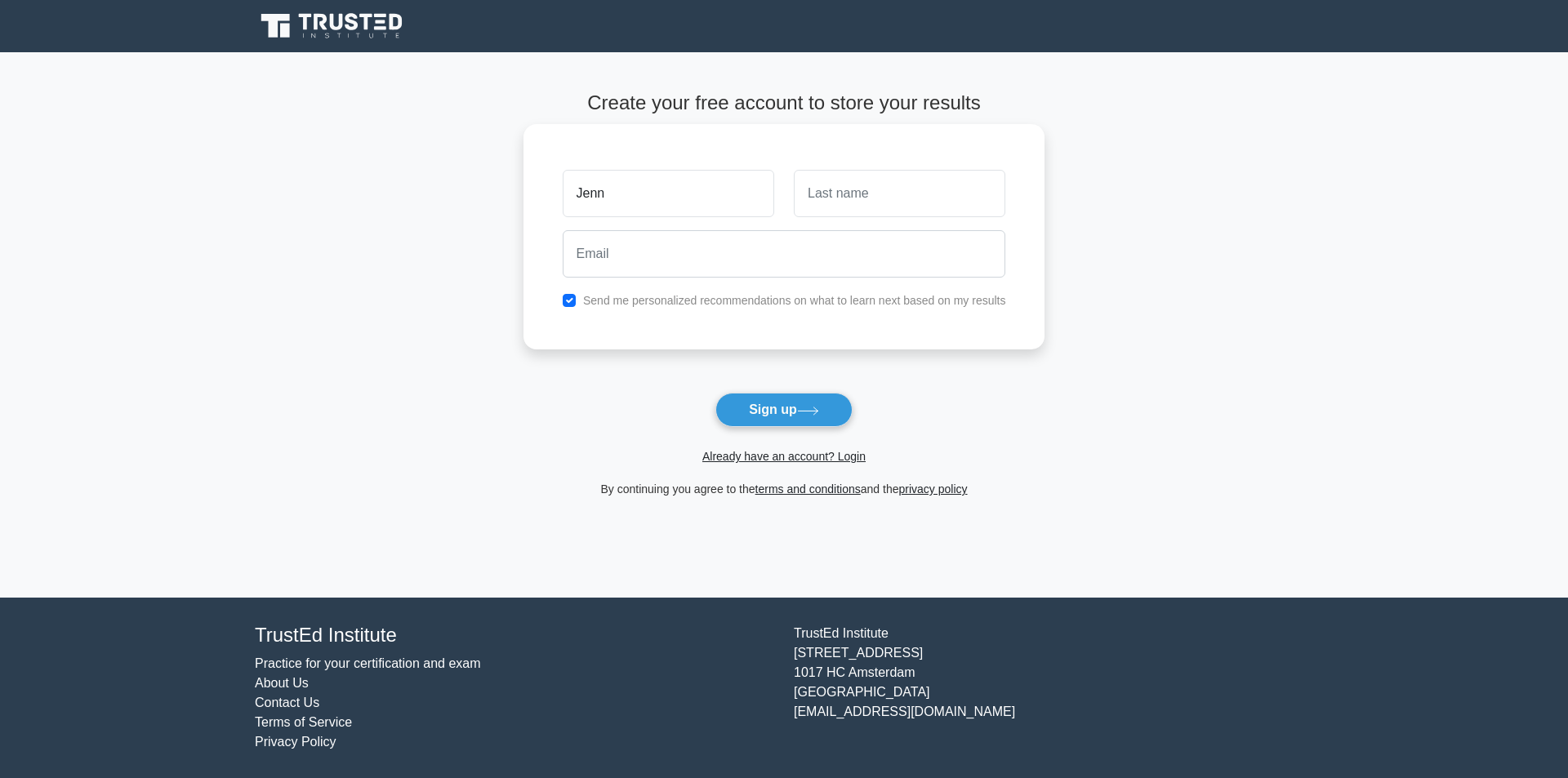
type input "Jenn"
type input "[PERSON_NAME]"
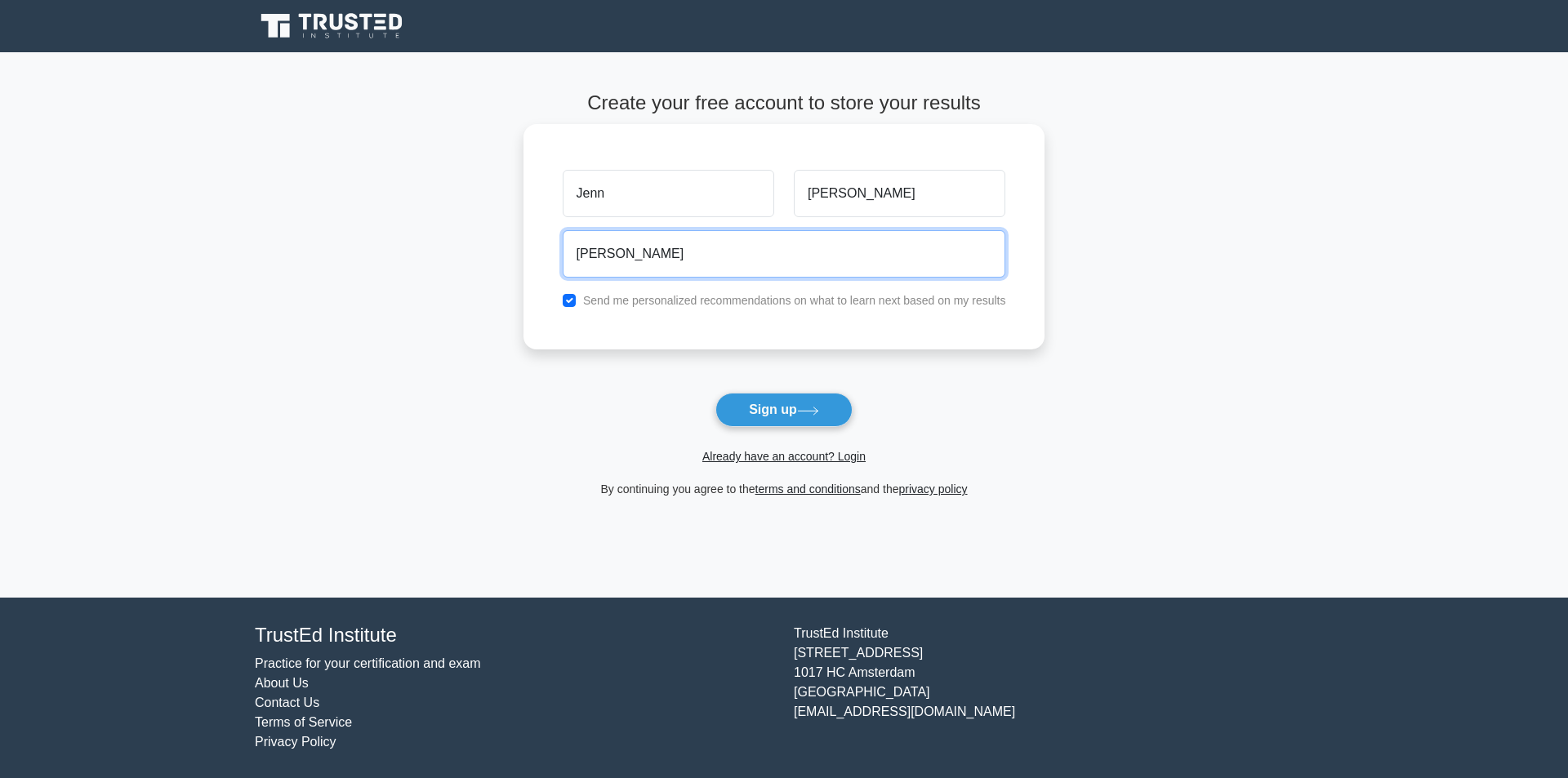
type input "[PERSON_NAME][EMAIL_ADDRESS][DOMAIN_NAME]"
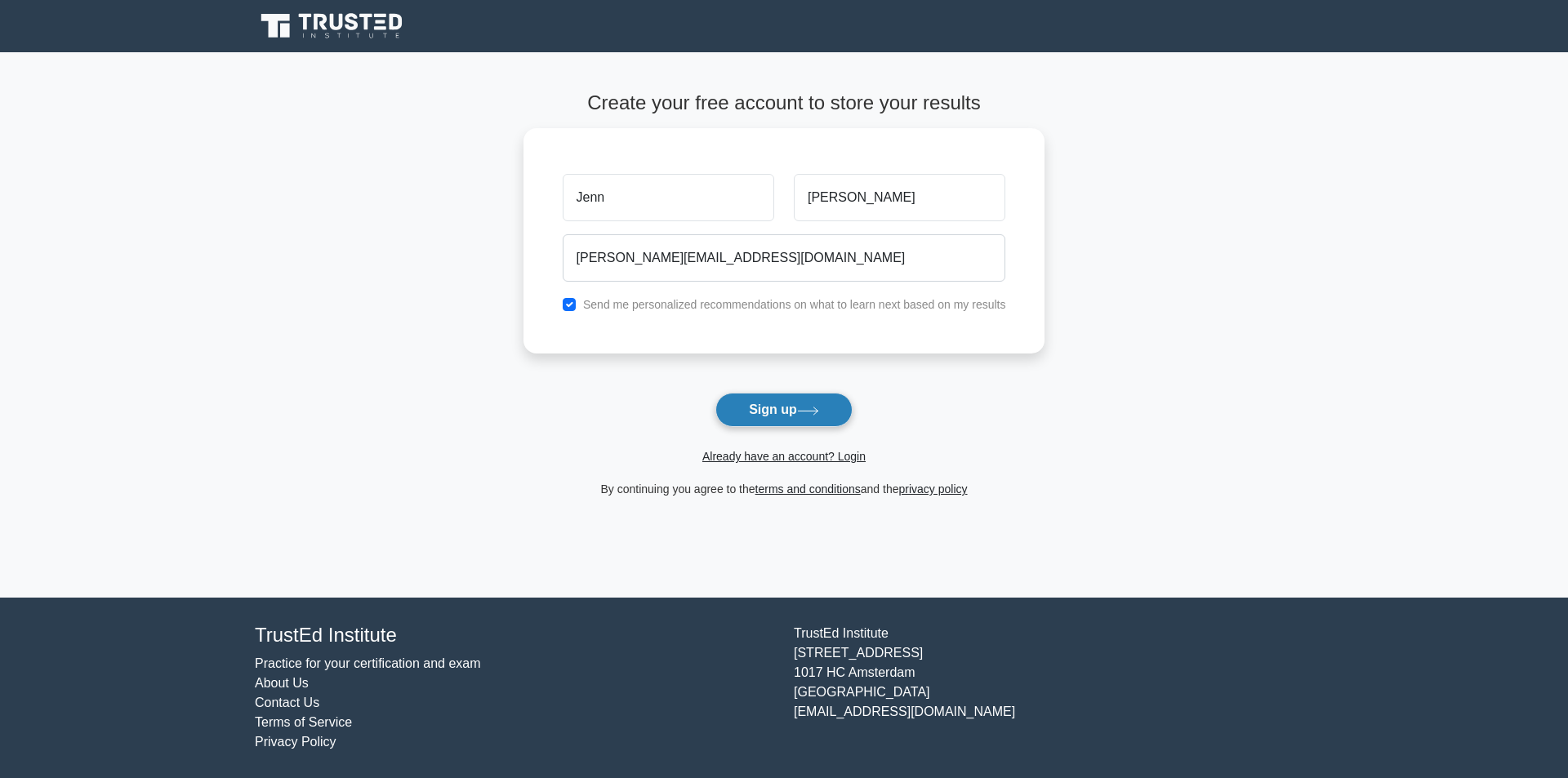
click at [788, 393] on button "Sign up" at bounding box center [784, 410] width 137 height 34
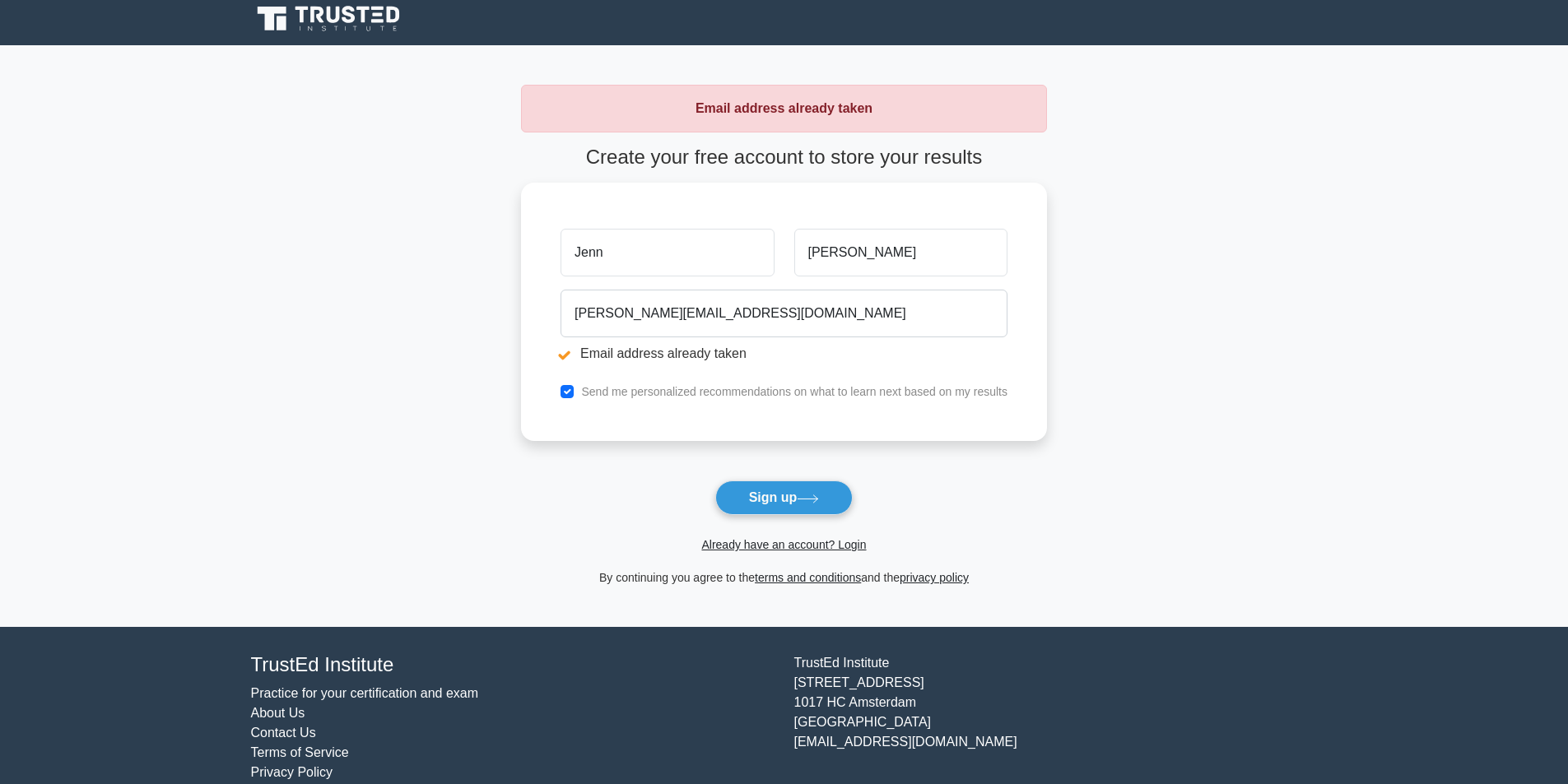
scroll to position [14, 0]
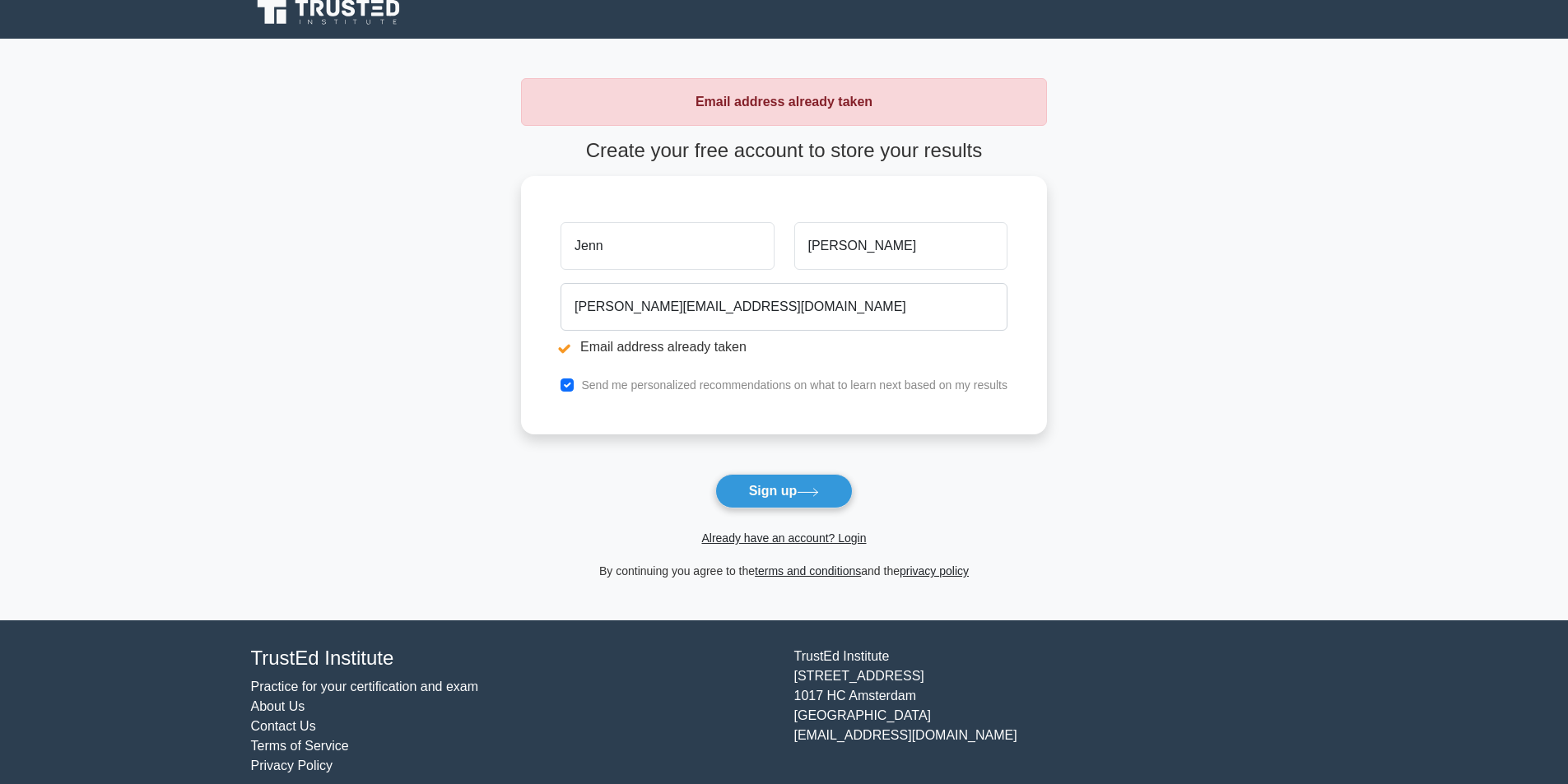
click at [416, 680] on link "Practice for your certification and exam" at bounding box center [364, 687] width 228 height 14
